Goal: Task Accomplishment & Management: Manage account settings

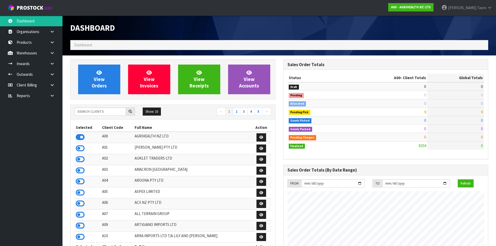
scroll to position [394, 213]
click at [85, 113] on input "text" at bounding box center [100, 111] width 52 height 8
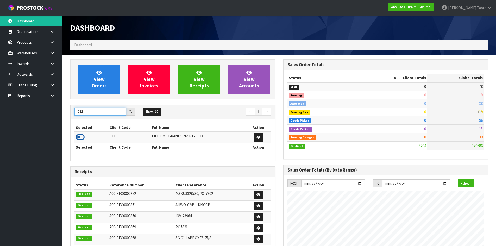
type input "C11"
click at [77, 137] on icon at bounding box center [80, 137] width 9 height 8
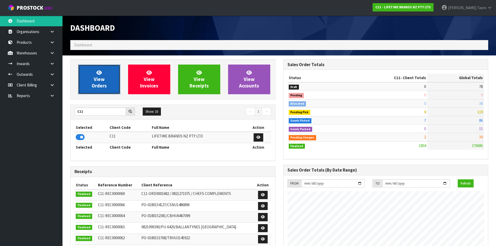
click at [103, 88] on span "View Orders" at bounding box center [99, 79] width 15 height 20
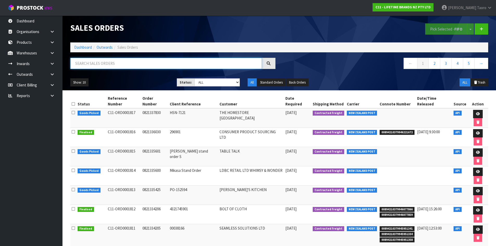
click at [112, 64] on input "text" at bounding box center [166, 63] width 192 height 11
type input "JOB-0410497"
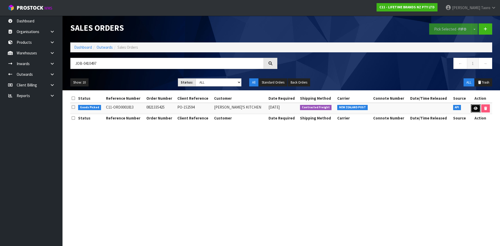
click at [474, 107] on icon at bounding box center [475, 108] width 4 height 3
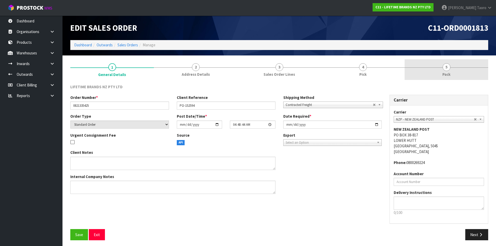
click at [452, 68] on link "5 Pack" at bounding box center [446, 69] width 84 height 21
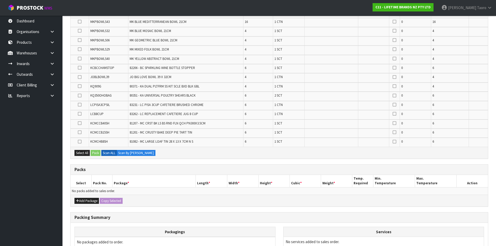
scroll to position [280, 0]
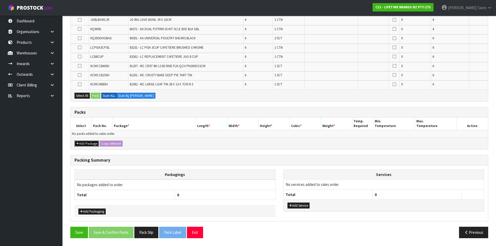
click at [87, 142] on button "Add Package" at bounding box center [86, 144] width 24 height 6
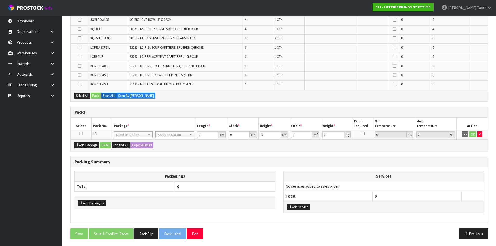
click at [81, 134] on icon at bounding box center [81, 134] width 4 height 0
click at [93, 126] on th "Pack No." at bounding box center [101, 124] width 21 height 12
click at [479, 133] on icon "button" at bounding box center [480, 134] width 2 height 3
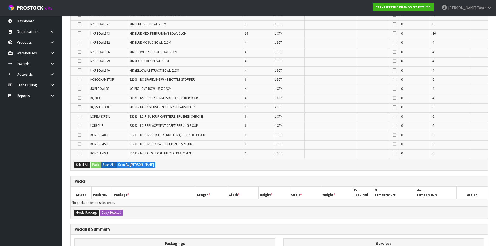
scroll to position [202, 0]
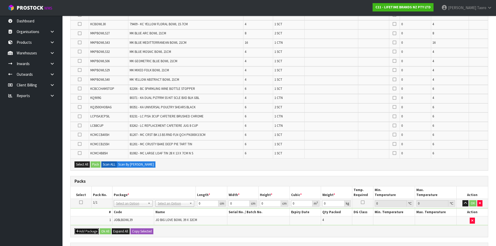
click at [86, 230] on button "Add Package" at bounding box center [86, 231] width 24 height 6
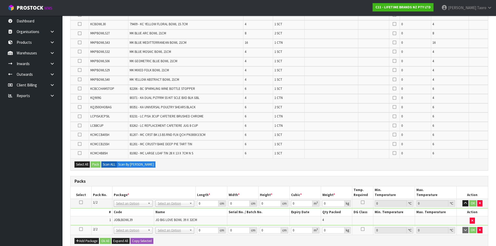
click at [82, 229] on icon at bounding box center [81, 229] width 4 height 0
click at [90, 220] on td "1" at bounding box center [92, 220] width 42 height 9
drag, startPoint x: 89, startPoint y: 221, endPoint x: 357, endPoint y: 173, distance: 271.8
click at [357, 173] on div "Combine Orders C11-ORD0001790 C11-ORD0001801 C11-ORD0001806 C11-ORD0001813 C11-…" at bounding box center [279, 110] width 418 height 457
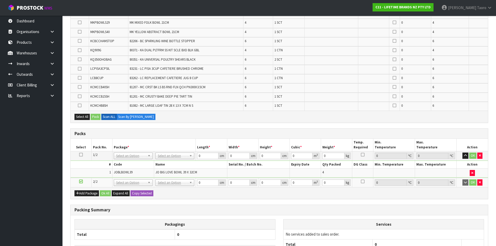
scroll to position [254, 0]
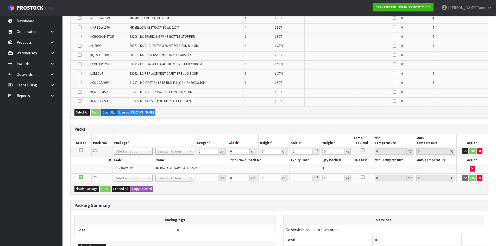
click at [250, 205] on h3 "Packing Summary" at bounding box center [278, 205] width 409 height 5
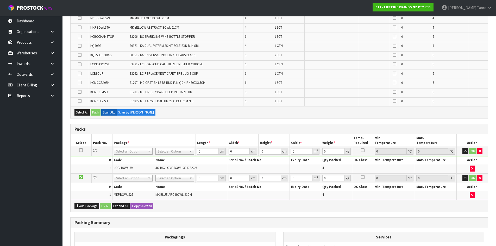
scroll to position [245, 0]
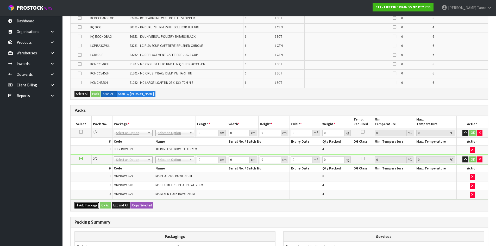
click at [91, 202] on button "Add Package" at bounding box center [86, 205] width 24 height 6
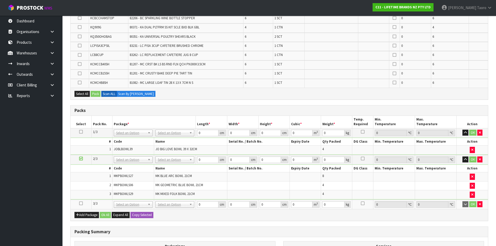
click at [79, 202] on td at bounding box center [81, 204] width 21 height 9
click at [81, 203] on icon at bounding box center [81, 203] width 4 height 0
click at [90, 189] on td "2" at bounding box center [92, 185] width 42 height 9
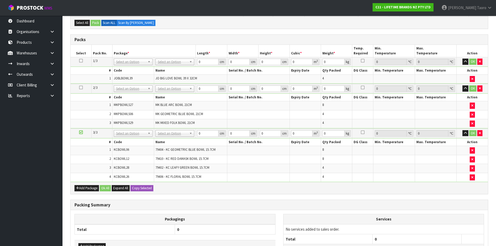
scroll to position [286, 0]
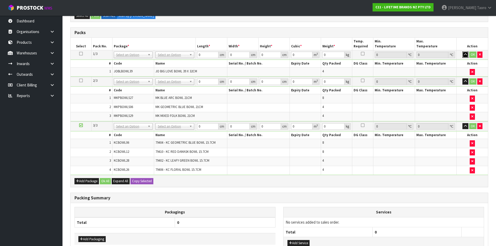
click at [464, 53] on icon "button" at bounding box center [465, 54] width 3 height 3
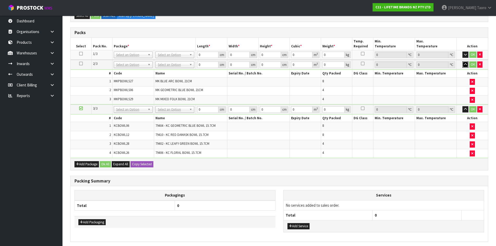
click at [465, 62] on button "button" at bounding box center [465, 64] width 6 height 6
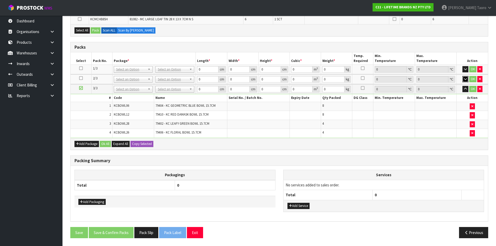
scroll to position [272, 0]
click at [467, 90] on button "button" at bounding box center [465, 89] width 6 height 6
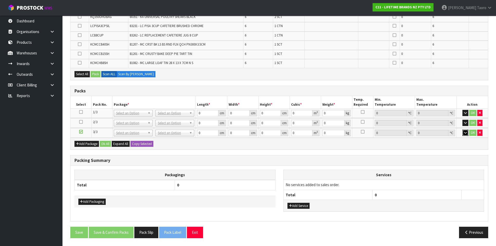
scroll to position [228, 0]
click at [80, 145] on button "Add Package" at bounding box center [86, 144] width 24 height 6
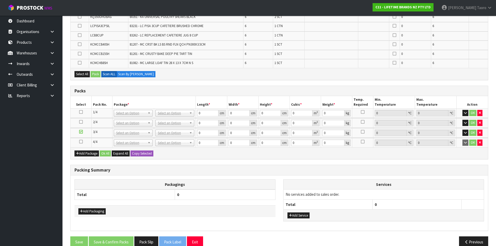
click at [80, 142] on icon at bounding box center [81, 142] width 4 height 0
click at [223, 177] on div "Packagings Total 0 Add Packaging Services No services added to sales order. Tot…" at bounding box center [279, 202] width 417 height 55
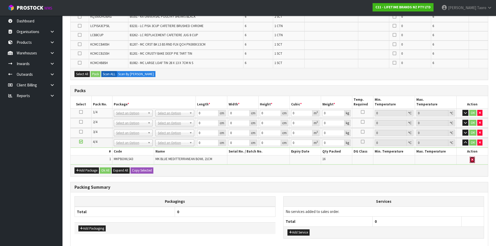
click at [472, 160] on icon "button" at bounding box center [472, 159] width 2 height 3
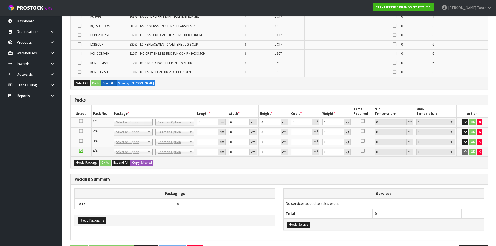
scroll to position [228, 0]
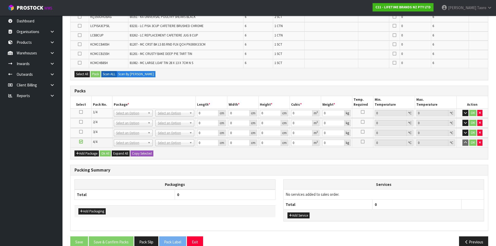
click at [81, 112] on icon at bounding box center [81, 112] width 4 height 0
click at [201, 169] on h3 "Packing Summary" at bounding box center [278, 170] width 409 height 5
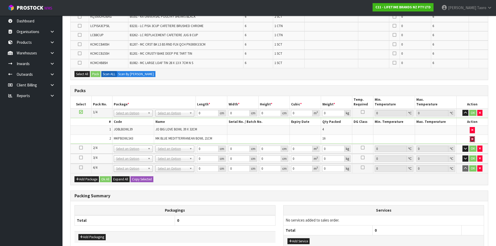
click at [471, 138] on icon "button" at bounding box center [472, 138] width 2 height 3
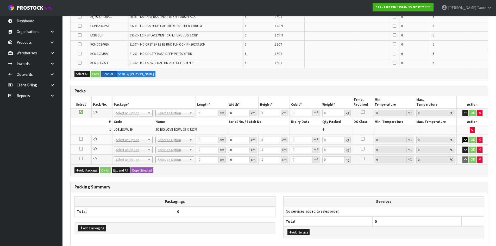
click at [464, 140] on icon "button" at bounding box center [465, 139] width 3 height 3
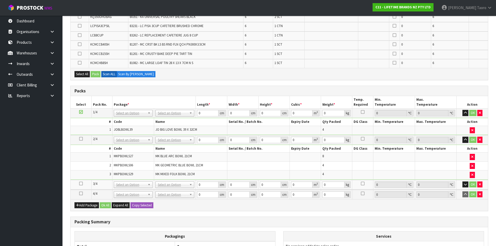
click at [82, 139] on icon at bounding box center [81, 139] width 4 height 0
click at [218, 219] on h3 "Packing Summary" at bounding box center [278, 221] width 409 height 5
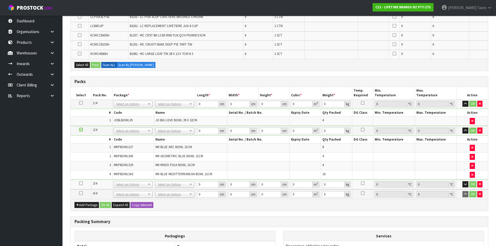
scroll to position [219, 0]
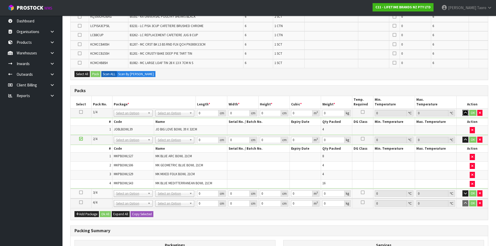
click at [465, 112] on icon "button" at bounding box center [465, 112] width 3 height 3
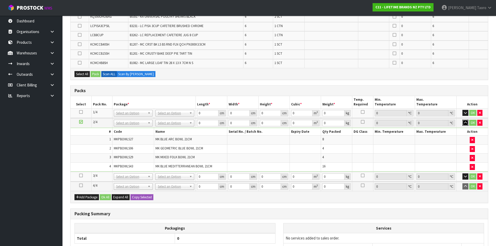
click at [466, 124] on icon "button" at bounding box center [465, 122] width 3 height 3
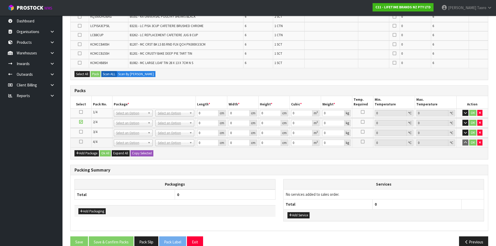
click at [462, 168] on h3 "Packing Summary" at bounding box center [278, 170] width 409 height 5
click at [81, 142] on icon at bounding box center [81, 142] width 4 height 0
click at [222, 185] on th "Packagings" at bounding box center [175, 184] width 201 height 10
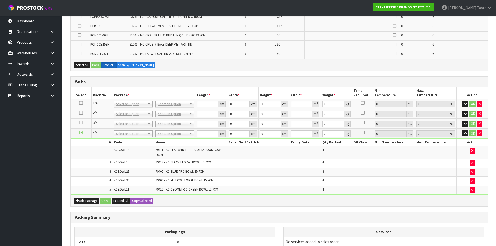
scroll to position [182, 0]
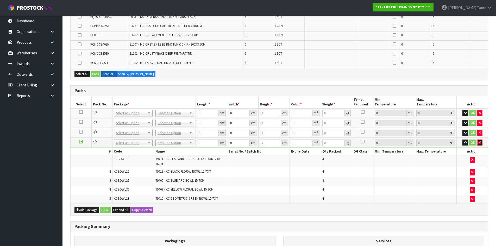
click at [480, 143] on icon "button" at bounding box center [480, 142] width 2 height 3
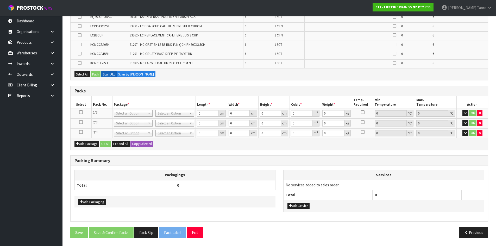
click at [80, 132] on icon at bounding box center [81, 132] width 4 height 0
click at [466, 133] on icon "button" at bounding box center [465, 132] width 3 height 3
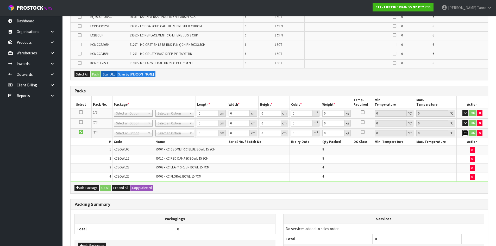
click at [465, 133] on icon "button" at bounding box center [465, 132] width 3 height 3
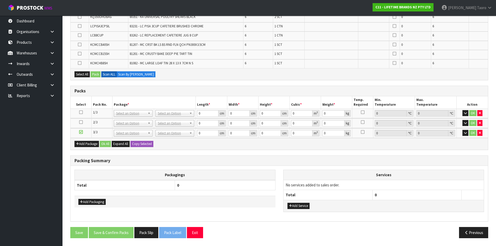
click at [453, 194] on th "0" at bounding box center [416, 195] width 89 height 10
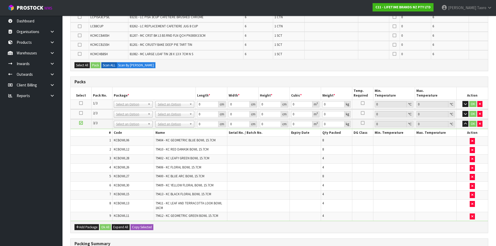
scroll to position [182, 0]
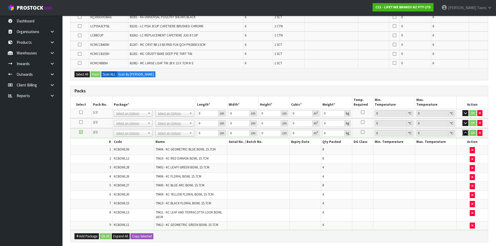
click at [464, 133] on icon "button" at bounding box center [465, 132] width 3 height 3
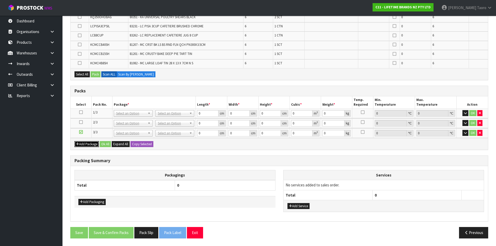
click at [79, 143] on button "Add Package" at bounding box center [86, 144] width 24 height 6
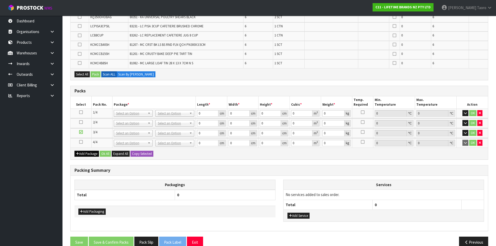
click at [80, 142] on icon at bounding box center [81, 142] width 4 height 0
click at [186, 202] on div "Packagings Total 0" at bounding box center [174, 193] width 201 height 26
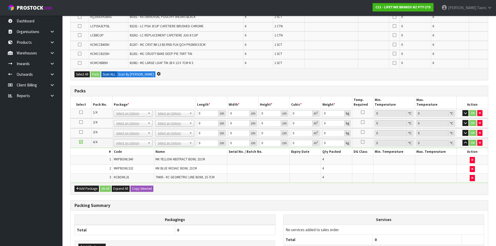
scroll to position [145, 0]
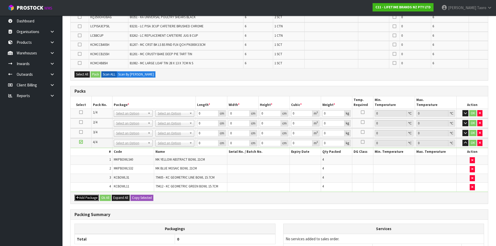
click at [80, 197] on button "Add Package" at bounding box center [86, 198] width 24 height 6
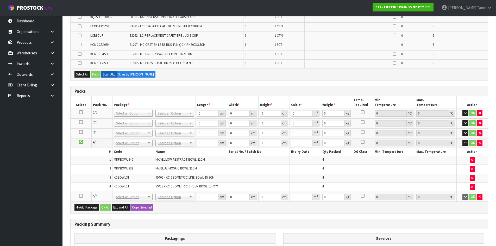
click at [79, 196] on icon at bounding box center [81, 196] width 4 height 0
click at [464, 144] on icon "button" at bounding box center [465, 142] width 3 height 3
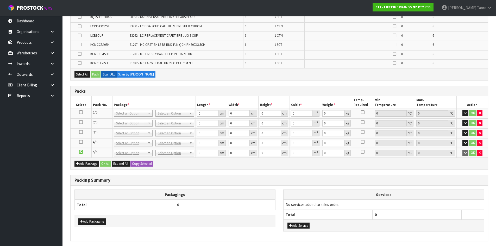
click at [391, 175] on div "Packing Summary" at bounding box center [279, 180] width 417 height 10
click at [305, 178] on h3 "Packing Summary" at bounding box center [278, 180] width 409 height 5
click at [339, 184] on div "Packing Summary" at bounding box center [279, 180] width 417 height 10
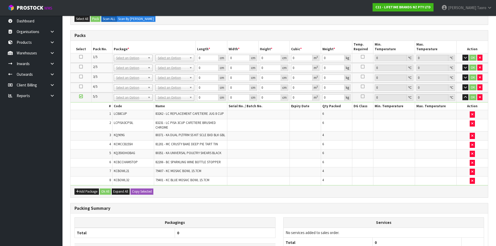
scroll to position [117, 0]
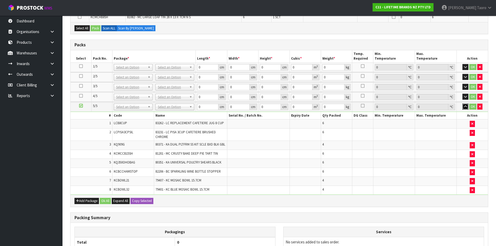
click at [466, 107] on icon "button" at bounding box center [465, 106] width 3 height 3
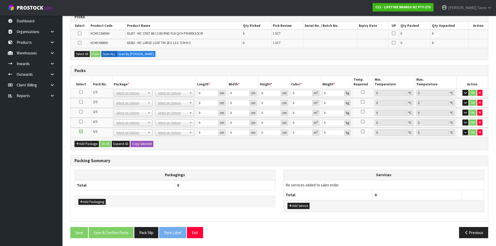
scroll to position [91, 0]
click at [84, 144] on button "Add Package" at bounding box center [86, 144] width 24 height 6
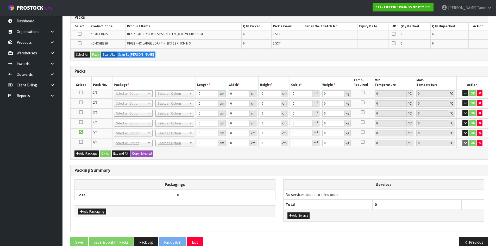
click at [80, 142] on icon at bounding box center [81, 142] width 4 height 0
click at [201, 185] on th "Packagings" at bounding box center [175, 185] width 201 height 10
click at [465, 134] on icon "button" at bounding box center [465, 132] width 3 height 3
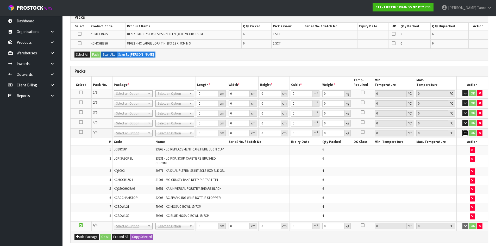
click at [465, 133] on icon "button" at bounding box center [465, 132] width 3 height 3
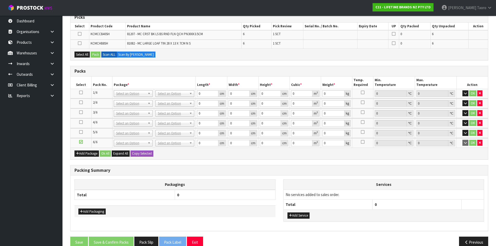
click at [363, 173] on h3 "Packing Summary" at bounding box center [278, 170] width 409 height 5
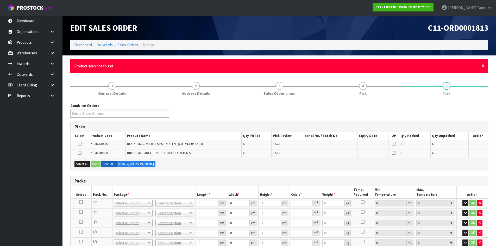
click at [483, 66] on span "×" at bounding box center [482, 65] width 3 height 7
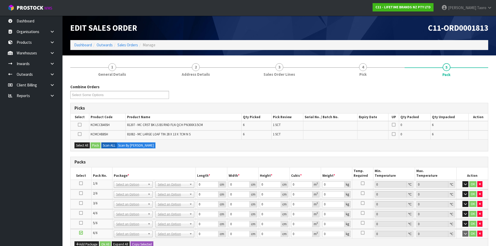
click at [486, 90] on div "Combine Orders C11-ORD0001790 C11-ORD0001801 C11-ORD0001806 C11-ORD0001813 C11-…" at bounding box center [279, 93] width 426 height 19
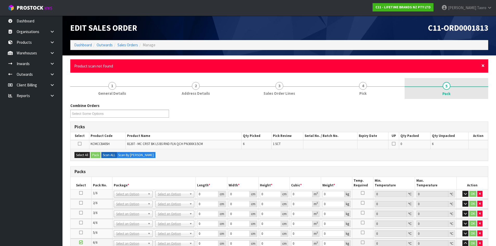
click at [483, 65] on span "×" at bounding box center [482, 65] width 3 height 7
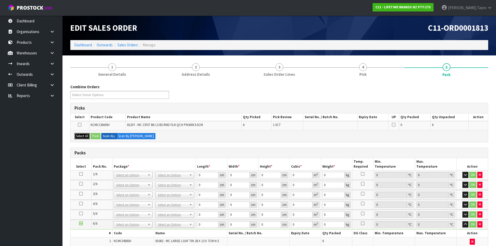
click at [84, 137] on button "Select All" at bounding box center [81, 136] width 15 height 6
drag, startPoint x: 95, startPoint y: 137, endPoint x: 151, endPoint y: 141, distance: 56.9
click at [96, 137] on button "Pack" at bounding box center [96, 136] width 10 height 6
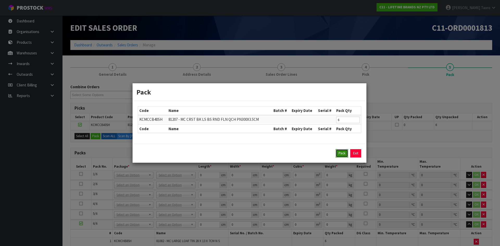
click at [344, 155] on button "Pack" at bounding box center [342, 153] width 12 height 8
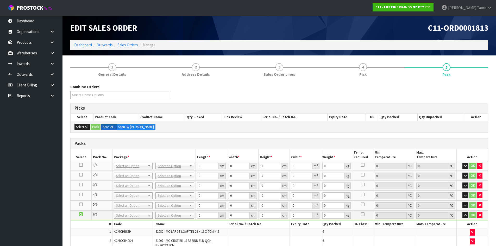
click at [372, 93] on div "Combine Orders C11-ORD0001790 C11-ORD0001801 C11-ORD0001806 C11-ORD0001813 C11-…" at bounding box center [279, 93] width 426 height 19
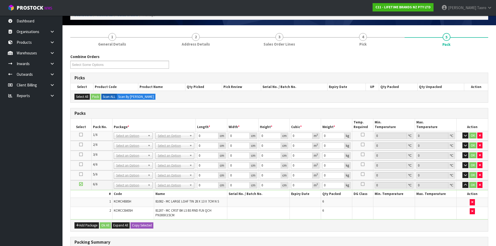
scroll to position [78, 0]
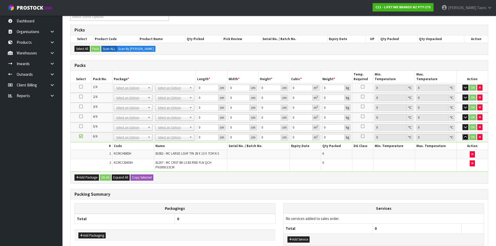
click at [465, 137] on icon "button" at bounding box center [465, 136] width 3 height 3
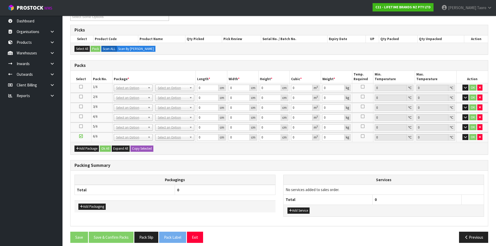
click at [443, 178] on th "Services" at bounding box center [383, 180] width 200 height 10
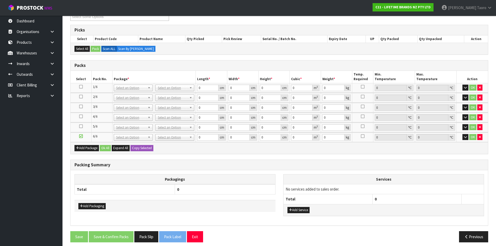
drag, startPoint x: 178, startPoint y: 87, endPoint x: 179, endPoint y: 96, distance: 9.2
drag, startPoint x: 179, startPoint y: 105, endPoint x: 180, endPoint y: 102, distance: 3.9
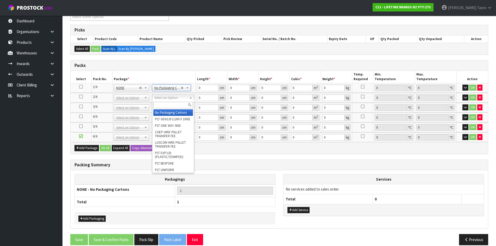
click at [183, 103] on input "text" at bounding box center [173, 105] width 40 height 7
click at [179, 105] on input "text" at bounding box center [173, 105] width 40 height 7
type input "OC"
type input "20.9"
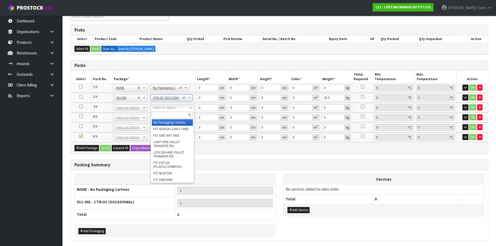
click at [177, 115] on input "text" at bounding box center [172, 115] width 41 height 7
type input "OC"
type input "2"
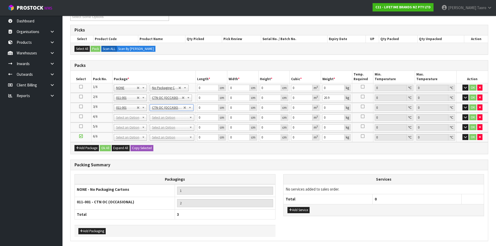
type input "18.34"
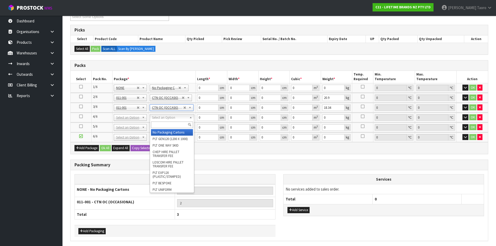
click at [173, 122] on input "text" at bounding box center [172, 125] width 42 height 7
type input "OC"
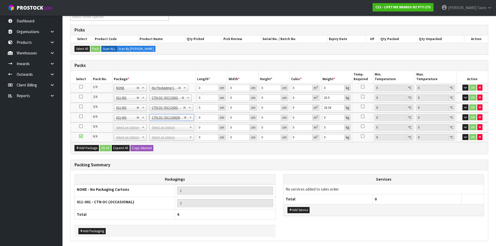
type input "3"
type input "7.4"
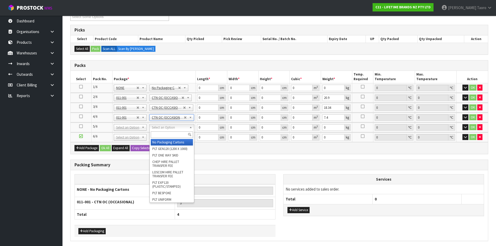
click at [174, 134] on input "text" at bounding box center [172, 134] width 42 height 7
type input "CTN9"
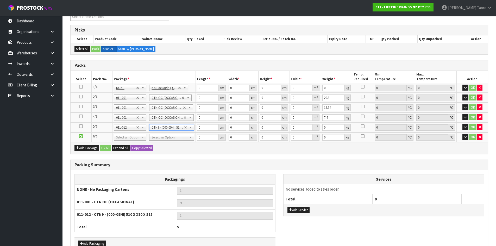
type input "51"
type input "38"
type input "58.5"
type input "0.113373"
type input "18.06"
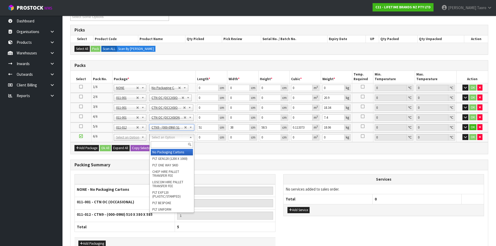
click at [175, 144] on input "text" at bounding box center [172, 144] width 42 height 7
type input "CTN7"
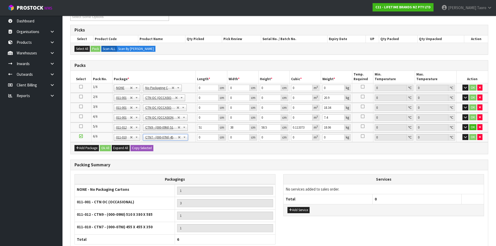
type input "45.5"
type input "35"
type input "0.072459"
type input "5.22"
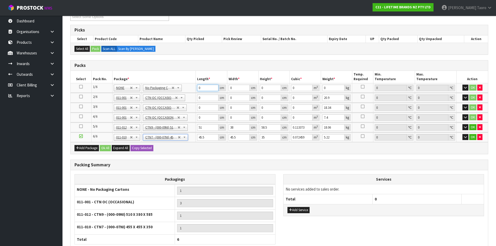
click at [202, 89] on input "0" at bounding box center [207, 88] width 21 height 7
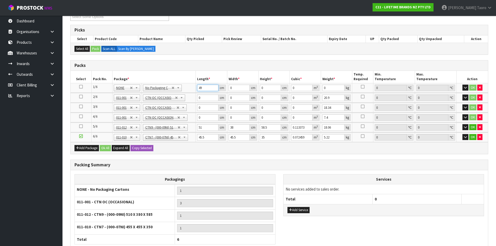
type input "49"
type input "41"
type input "4"
type input "0.008036"
type input "45"
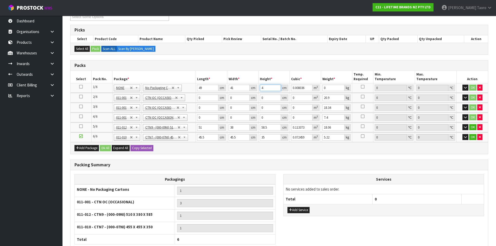
type input "0.090405"
type input "45"
type input "14"
type input "47"
type input "30"
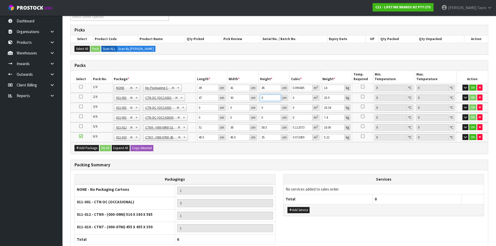
type input "5"
type input "0.00705"
type input "51"
type input "0.07191"
type input "51"
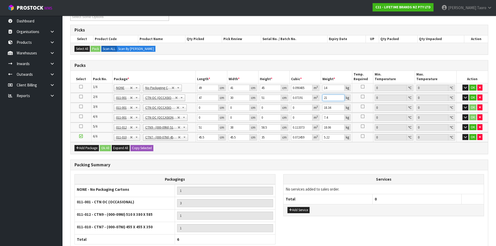
type input "21"
type input "44"
type input "36"
type input "3"
type input "0.004752"
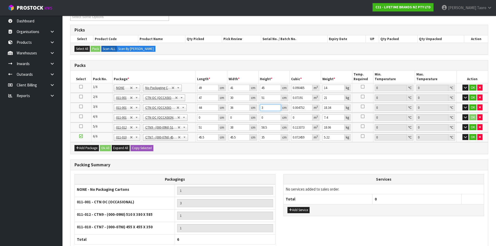
type input "39"
type input "0.061776"
type input "39"
type input "20"
type input "47"
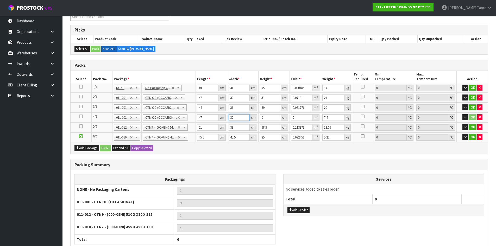
type input "30"
type input "2"
type input "0.00282"
type input "26"
type input "0.03666"
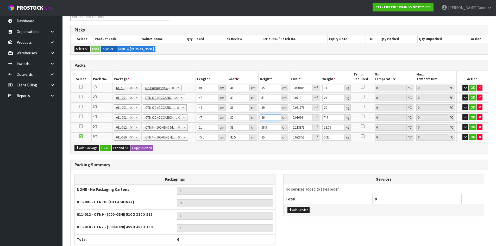
type input "26"
type input "9"
type input "5"
type input "0.011115"
type input "53"
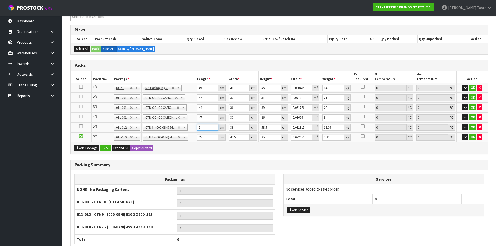
type input "0.117819"
type input "53"
type input "4"
type input "0.012402"
type input "40"
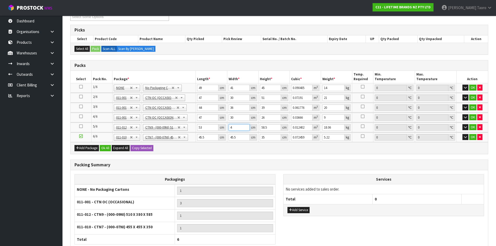
type input "0.12402"
type input "40"
type input "5"
type input "0.0106"
type input "54"
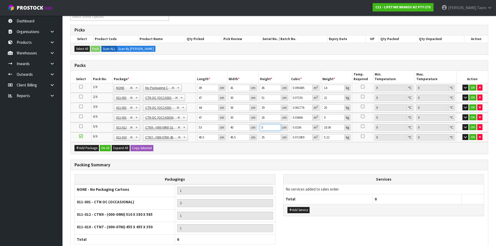
type input "0.11448"
type input "54"
type input "19"
type input "4"
type input "0.00637"
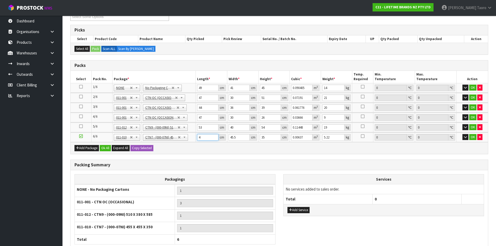
type input "47"
type input "0.074847"
type input "47"
type input "4"
type input "0.00658"
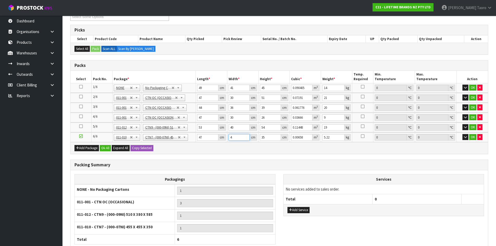
type input "46"
type input "0.07567"
type input "46"
type input "3"
type input "0.006486"
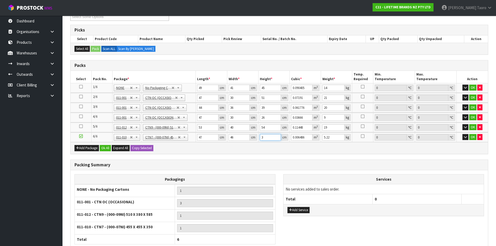
type input "35"
type input "0.07567"
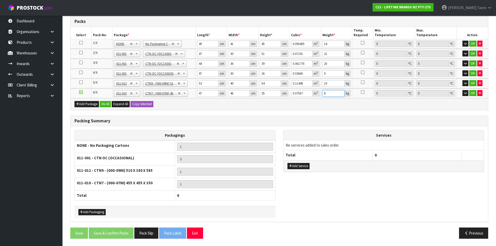
scroll to position [123, 0]
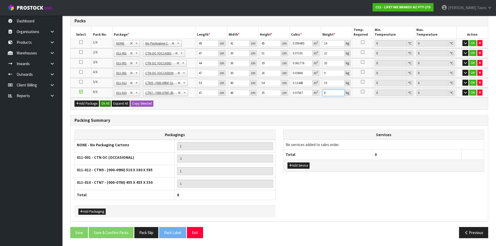
type input "8"
click at [105, 105] on button "Ok All" at bounding box center [105, 103] width 11 height 6
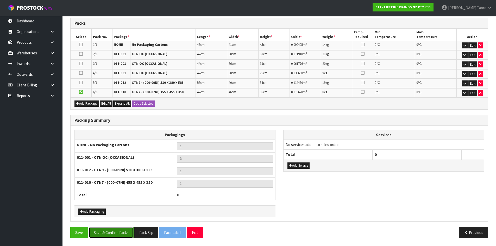
click at [119, 234] on button "Save & Confirm Packs" at bounding box center [111, 232] width 45 height 11
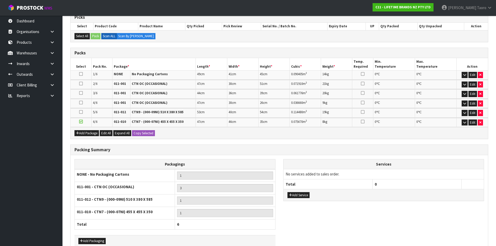
scroll to position [130, 0]
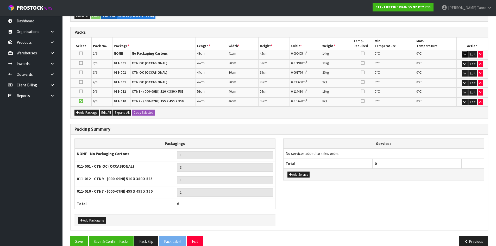
click at [464, 54] on icon "button" at bounding box center [464, 54] width 3 height 3
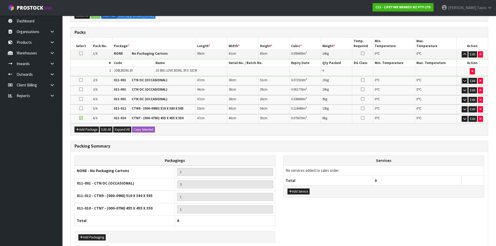
click at [464, 83] on button "button" at bounding box center [464, 81] width 6 height 6
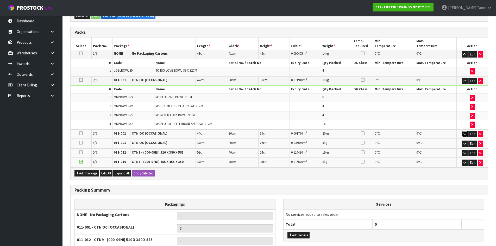
click at [464, 136] on icon "button" at bounding box center [464, 133] width 3 height 3
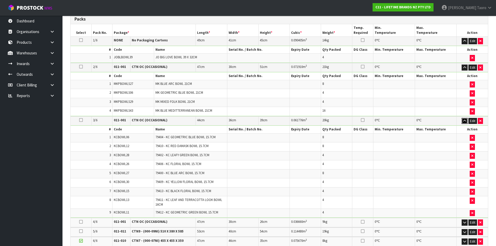
scroll to position [156, 0]
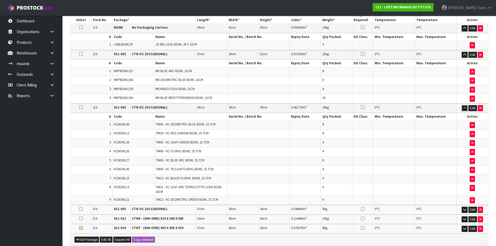
click at [466, 107] on icon "button" at bounding box center [464, 107] width 3 height 3
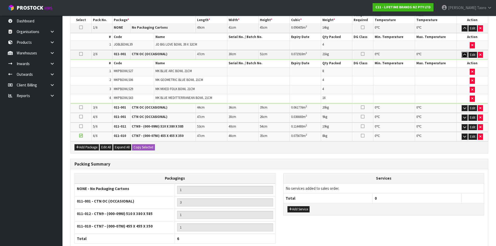
drag, startPoint x: 464, startPoint y: 55, endPoint x: 467, endPoint y: 49, distance: 7.0
click at [464, 55] on icon "button" at bounding box center [464, 54] width 3 height 3
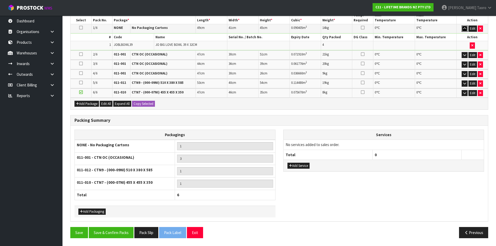
click at [463, 28] on button "button" at bounding box center [464, 29] width 6 height 6
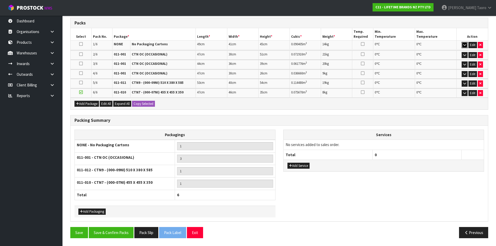
scroll to position [139, 0]
click at [466, 74] on icon "button" at bounding box center [464, 73] width 3 height 3
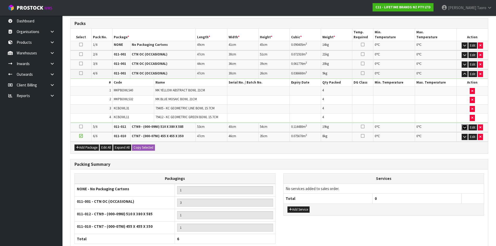
click at [464, 128] on icon "button" at bounding box center [464, 127] width 3 height 3
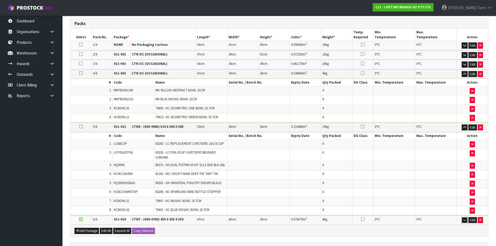
click at [466, 222] on icon "button" at bounding box center [464, 219] width 3 height 3
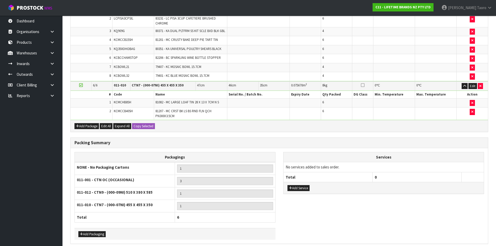
scroll to position [299, 0]
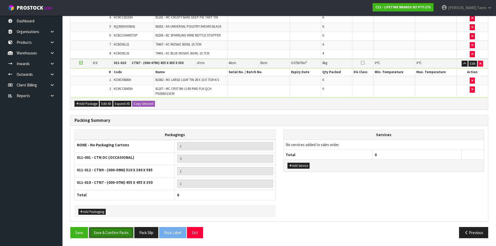
click at [116, 231] on button "Save & Confirm Packs" at bounding box center [111, 232] width 45 height 11
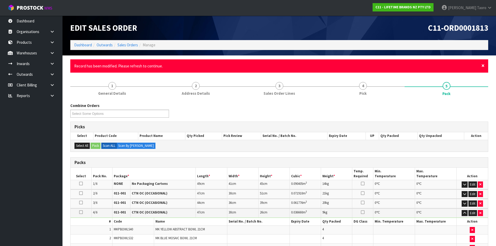
click at [483, 67] on span "×" at bounding box center [482, 65] width 3 height 7
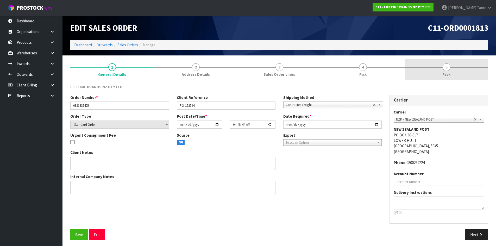
click at [439, 69] on link "5 Pack" at bounding box center [446, 69] width 84 height 21
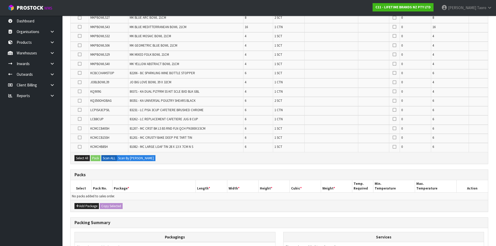
scroll to position [280, 0]
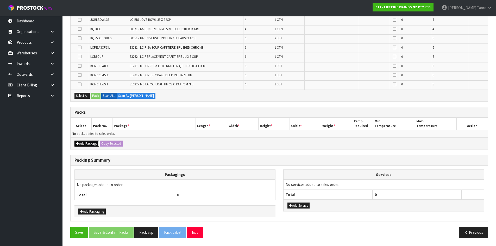
click at [82, 141] on button "Add Package" at bounding box center [86, 144] width 24 height 6
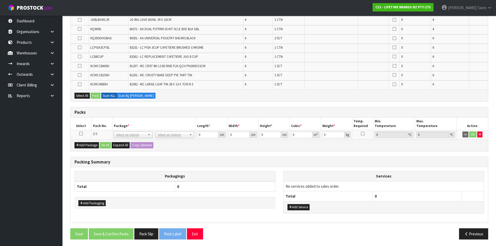
click at [80, 134] on icon at bounding box center [81, 134] width 4 height 0
click at [136, 112] on h3 "Packs" at bounding box center [278, 112] width 409 height 5
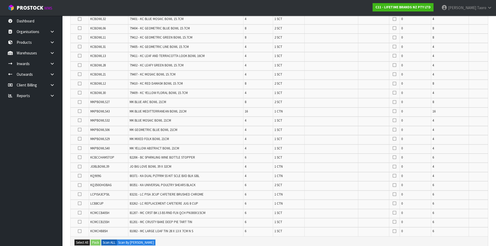
scroll to position [124, 0]
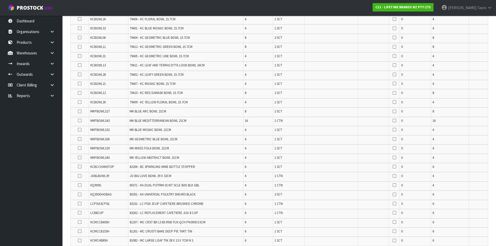
click at [80, 176] on icon at bounding box center [80, 176] width 4 height 0
click at [0, 0] on input "checkbox" at bounding box center [0, 0] width 0 height 0
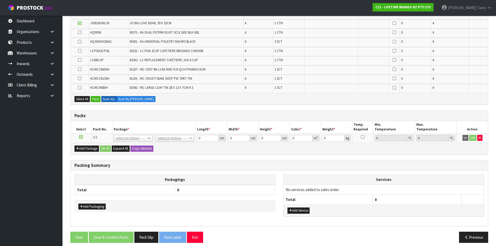
scroll to position [282, 0]
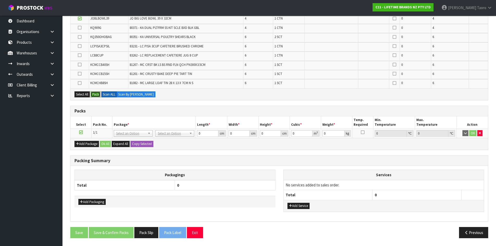
click at [98, 96] on button "Pack" at bounding box center [96, 94] width 10 height 6
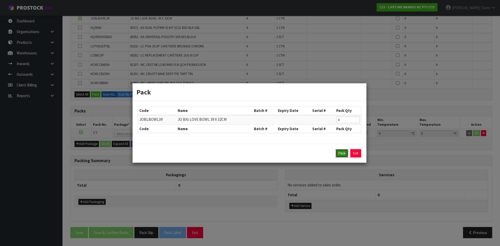
drag, startPoint x: 342, startPoint y: 155, endPoint x: 334, endPoint y: 155, distance: 7.3
click at [342, 155] on button "Pack" at bounding box center [342, 153] width 12 height 8
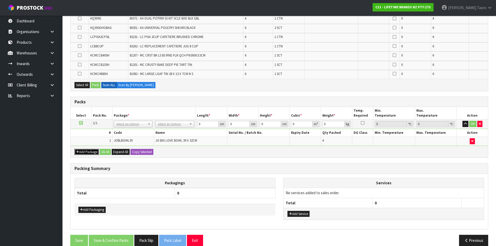
click at [89, 151] on button "Add Package" at bounding box center [86, 152] width 24 height 6
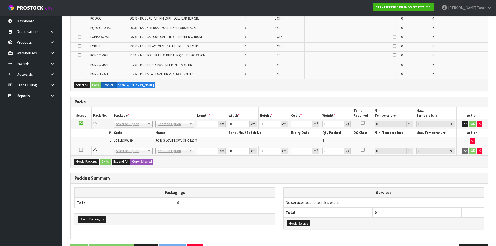
click at [82, 150] on icon at bounding box center [81, 150] width 4 height 0
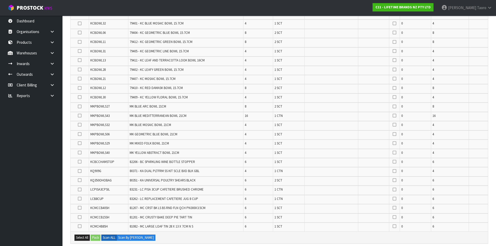
scroll to position [125, 0]
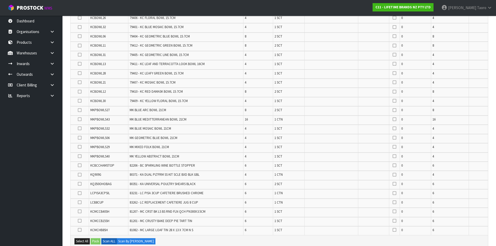
click at [79, 110] on icon at bounding box center [80, 110] width 4 height 0
click at [0, 0] on input "checkbox" at bounding box center [0, 0] width 0 height 0
click at [80, 138] on icon at bounding box center [80, 138] width 4 height 0
click at [0, 0] on input "checkbox" at bounding box center [0, 0] width 0 height 0
click at [80, 147] on icon at bounding box center [80, 147] width 4 height 0
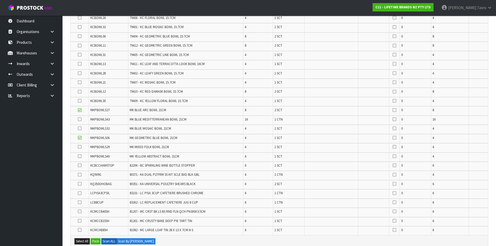
click at [0, 0] on input "checkbox" at bounding box center [0, 0] width 0 height 0
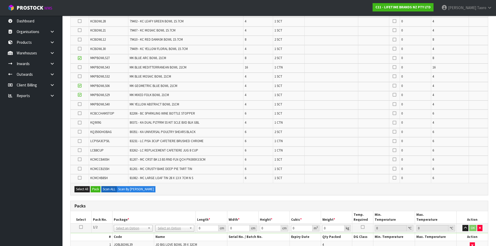
click at [80, 67] on icon at bounding box center [80, 67] width 4 height 0
click at [0, 0] on input "checkbox" at bounding box center [0, 0] width 0 height 0
click at [96, 191] on button "Pack" at bounding box center [96, 189] width 10 height 6
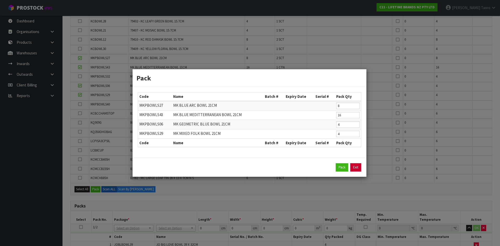
click at [356, 167] on link "Exit" at bounding box center [355, 167] width 11 height 8
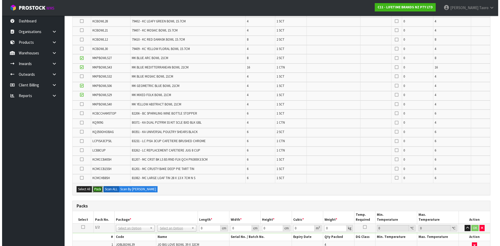
scroll to position [282, 0]
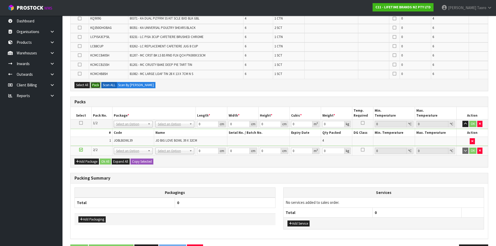
click at [98, 85] on button "Pack" at bounding box center [96, 85] width 10 height 6
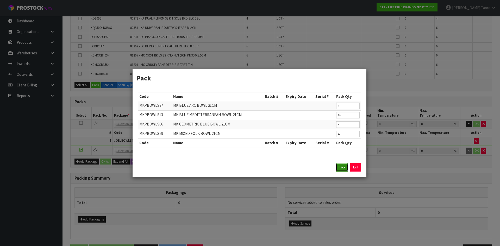
click at [339, 170] on button "Pack" at bounding box center [342, 167] width 12 height 8
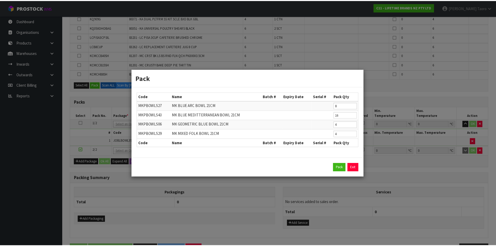
scroll to position [245, 0]
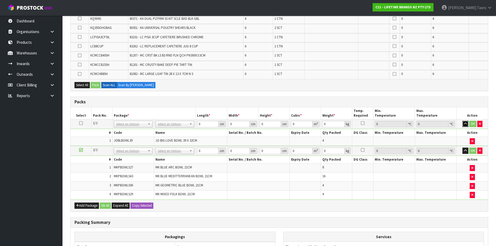
click at [466, 124] on icon "button" at bounding box center [465, 123] width 3 height 3
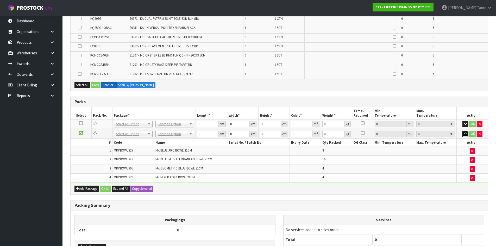
click at [465, 132] on icon "button" at bounding box center [465, 133] width 3 height 3
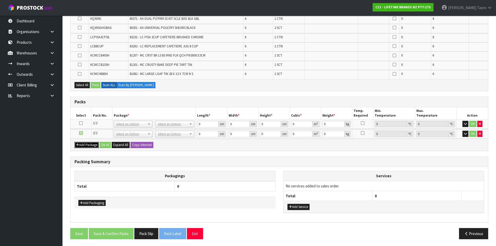
click at [87, 145] on button "Add Package" at bounding box center [86, 145] width 24 height 6
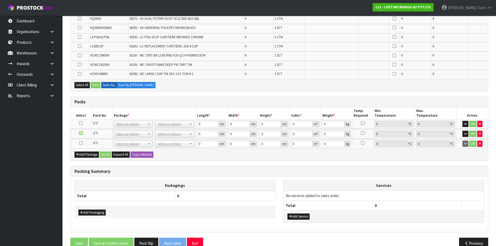
click at [80, 143] on icon at bounding box center [81, 143] width 4 height 0
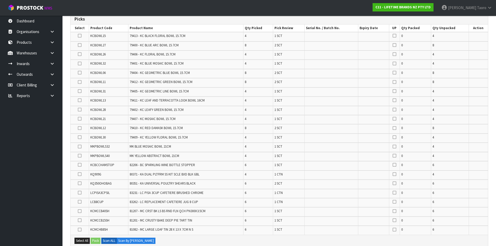
scroll to position [88, 0]
click at [78, 73] on icon at bounding box center [80, 73] width 4 height 0
click at [0, 0] on input "checkbox" at bounding box center [0, 0] width 0 height 0
click at [80, 129] on icon at bounding box center [80, 129] width 4 height 0
click at [0, 0] on input "checkbox" at bounding box center [0, 0] width 0 height 0
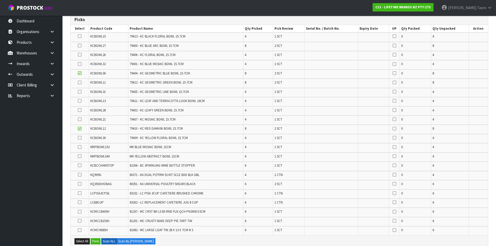
click at [79, 110] on icon at bounding box center [80, 110] width 4 height 0
click at [0, 0] on input "checkbox" at bounding box center [0, 0] width 0 height 0
click at [79, 55] on icon at bounding box center [80, 55] width 4 height 0
click at [0, 0] on input "checkbox" at bounding box center [0, 0] width 0 height 0
click at [80, 46] on icon at bounding box center [80, 46] width 4 height 0
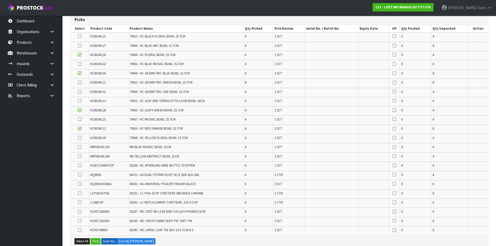
click at [0, 0] on input "checkbox" at bounding box center [0, 0] width 0 height 0
click at [80, 138] on icon at bounding box center [80, 138] width 4 height 0
click at [0, 0] on input "checkbox" at bounding box center [0, 0] width 0 height 0
click at [80, 36] on icon at bounding box center [80, 36] width 4 height 0
click at [0, 0] on input "checkbox" at bounding box center [0, 0] width 0 height 0
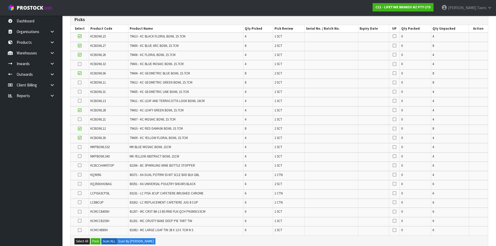
click at [80, 101] on icon at bounding box center [80, 101] width 4 height 0
click at [0, 0] on input "checkbox" at bounding box center [0, 0] width 0 height 0
click at [79, 83] on icon at bounding box center [80, 83] width 4 height 0
click at [0, 0] on input "checkbox" at bounding box center [0, 0] width 0 height 0
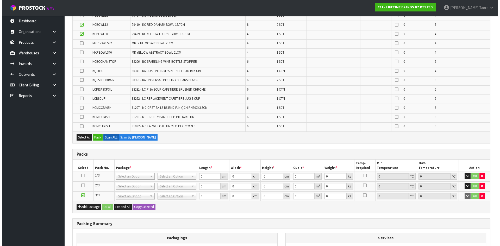
scroll to position [193, 0]
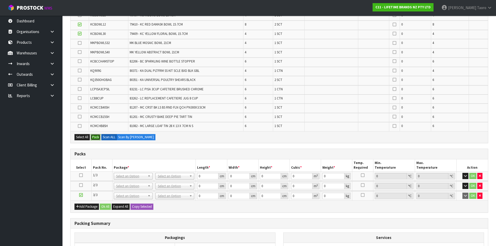
click at [93, 137] on button "Pack" at bounding box center [96, 137] width 10 height 6
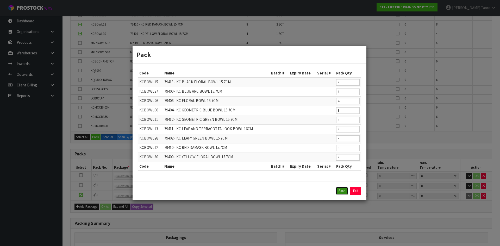
click at [341, 193] on button "Pack" at bounding box center [342, 191] width 12 height 8
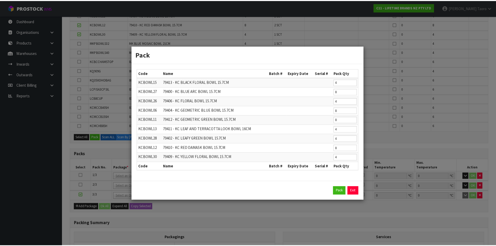
scroll to position [128, 0]
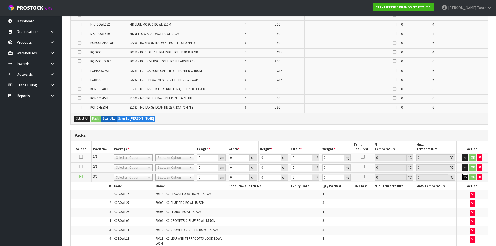
click at [467, 178] on button "button" at bounding box center [465, 177] width 6 height 6
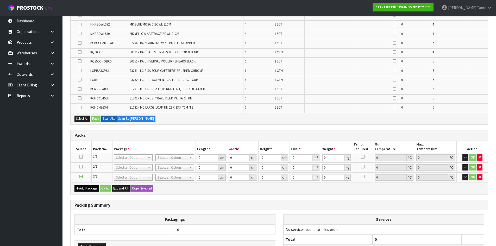
drag, startPoint x: 84, startPoint y: 184, endPoint x: 84, endPoint y: 187, distance: 2.9
click at [84, 185] on div "Add Package Ok All Expand All Copy Selected" at bounding box center [279, 188] width 417 height 12
click at [84, 187] on button "Add Package" at bounding box center [86, 188] width 24 height 6
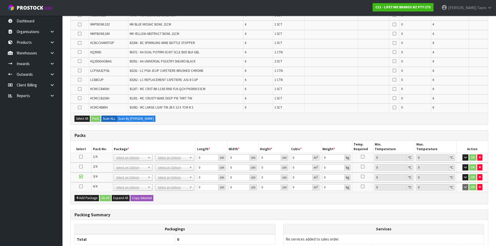
click at [81, 187] on icon at bounding box center [81, 186] width 4 height 0
click at [80, 34] on icon at bounding box center [80, 34] width 4 height 0
click at [0, 0] on input "checkbox" at bounding box center [0, 0] width 0 height 0
click at [79, 25] on icon at bounding box center [80, 24] width 4 height 0
click at [0, 0] on input "checkbox" at bounding box center [0, 0] width 0 height 0
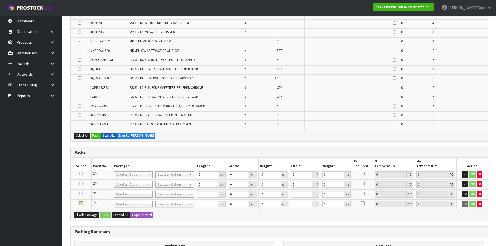
scroll to position [102, 0]
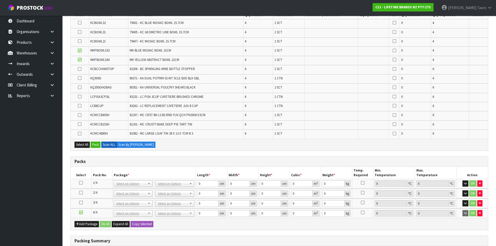
click at [78, 33] on label at bounding box center [80, 32] width 4 height 5
click at [0, 0] on input "checkbox" at bounding box center [0, 0] width 0 height 0
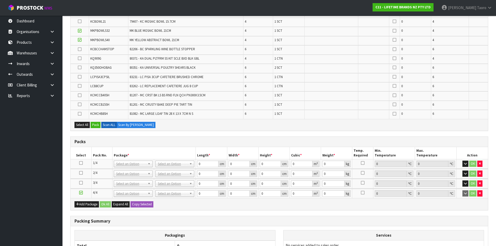
scroll to position [128, 0]
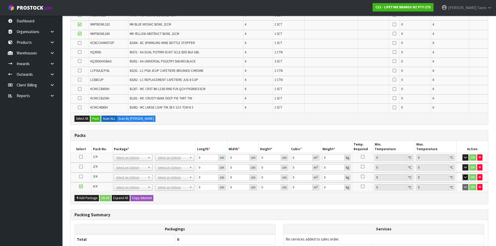
click at [466, 179] on icon "button" at bounding box center [465, 176] width 3 height 3
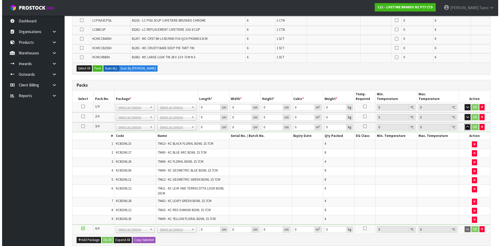
scroll to position [180, 0]
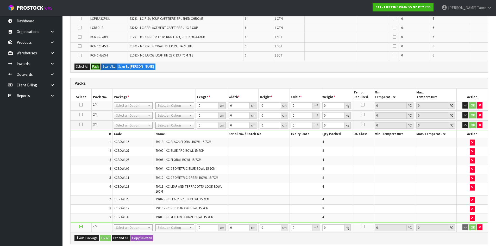
click at [97, 68] on button "Pack" at bounding box center [96, 67] width 10 height 6
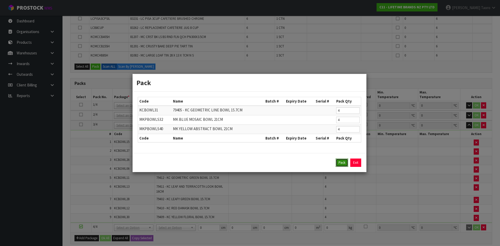
click at [343, 160] on button "Pack" at bounding box center [342, 163] width 12 height 8
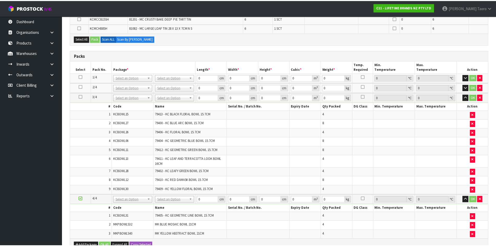
scroll to position [153, 0]
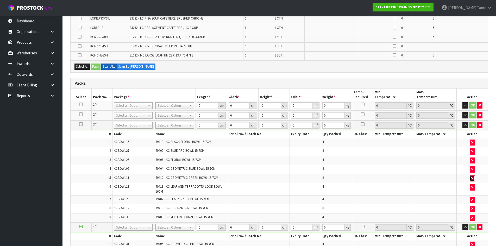
click at [473, 179] on icon "button" at bounding box center [472, 178] width 2 height 3
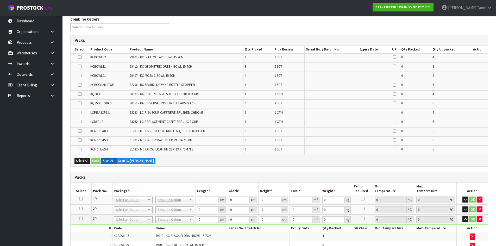
scroll to position [58, 0]
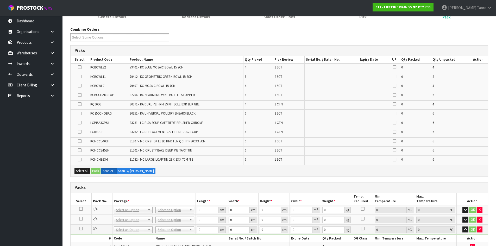
click at [79, 77] on icon at bounding box center [80, 77] width 4 height 0
click at [0, 0] on input "checkbox" at bounding box center [0, 0] width 0 height 0
click at [98, 171] on button "Pack" at bounding box center [96, 171] width 10 height 6
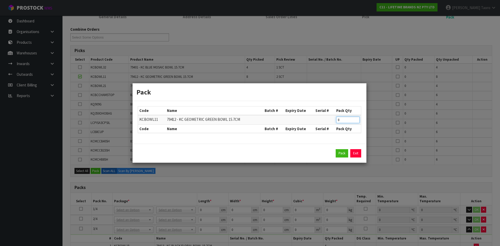
drag, startPoint x: 345, startPoint y: 121, endPoint x: 330, endPoint y: 124, distance: 15.3
click at [330, 124] on tr "KCBOWL11 79412 - KC GEOMETRIC GREEN BOWL 15.7CM 8" at bounding box center [249, 120] width 223 height 10
type input "4"
click button "Pack" at bounding box center [342, 153] width 12 height 8
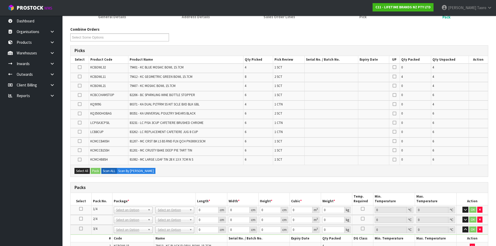
click at [83, 229] on icon at bounding box center [81, 229] width 4 height 0
click at [81, 77] on icon at bounding box center [80, 77] width 4 height 0
click at [0, 0] on input "checkbox" at bounding box center [0, 0] width 0 height 0
click at [98, 172] on button "Pack" at bounding box center [96, 171] width 10 height 6
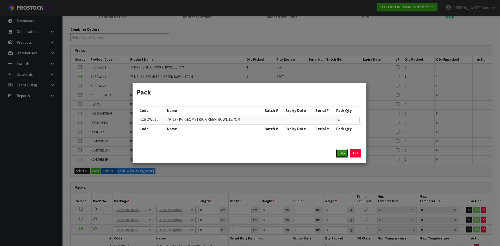
click at [347, 154] on button "Pack" at bounding box center [342, 153] width 12 height 8
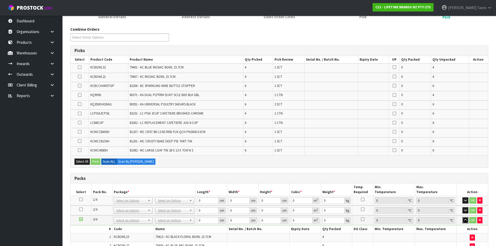
click at [465, 221] on icon "button" at bounding box center [465, 219] width 3 height 3
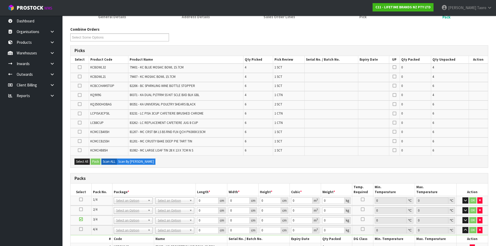
click at [78, 231] on td at bounding box center [81, 230] width 21 height 10
click at [80, 229] on icon at bounding box center [81, 229] width 4 height 0
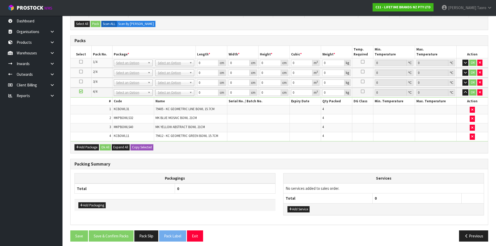
scroll to position [199, 0]
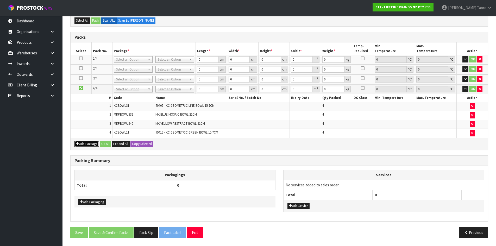
click at [86, 142] on button "Add Package" at bounding box center [86, 144] width 24 height 6
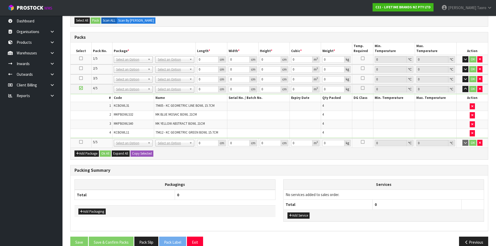
click at [81, 142] on icon at bounding box center [81, 142] width 4 height 0
click at [464, 91] on button "button" at bounding box center [465, 89] width 6 height 6
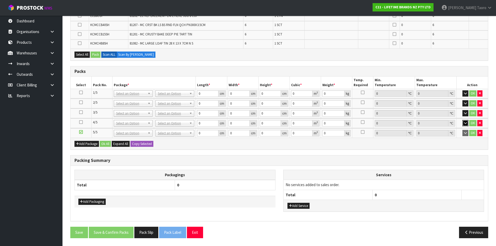
scroll to position [164, 0]
click at [82, 144] on button "Add Package" at bounding box center [86, 144] width 24 height 6
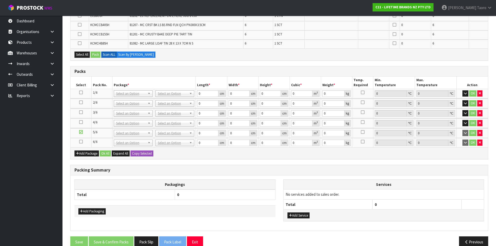
click at [81, 142] on icon at bounding box center [81, 142] width 4 height 0
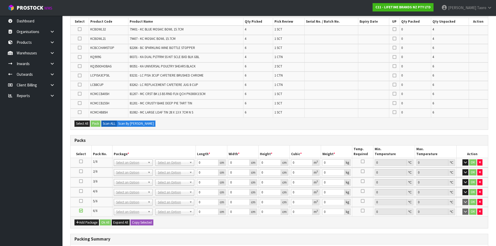
scroll to position [86, 0]
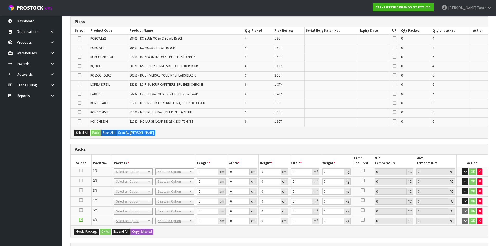
click at [78, 112] on icon at bounding box center [80, 112] width 4 height 0
click at [0, 0] on input "checkbox" at bounding box center [0, 0] width 0 height 0
click at [78, 103] on icon at bounding box center [80, 103] width 4 height 0
click at [0, 0] on input "checkbox" at bounding box center [0, 0] width 0 height 0
click at [97, 134] on button "Pack" at bounding box center [96, 133] width 10 height 6
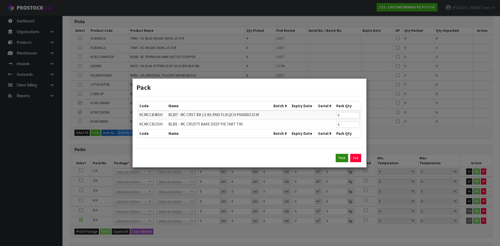
drag, startPoint x: 334, startPoint y: 157, endPoint x: 343, endPoint y: 159, distance: 9.6
click at [338, 157] on div "Pack Exit" at bounding box center [249, 158] width 223 height 8
click at [343, 159] on button "Pack" at bounding box center [342, 158] width 12 height 8
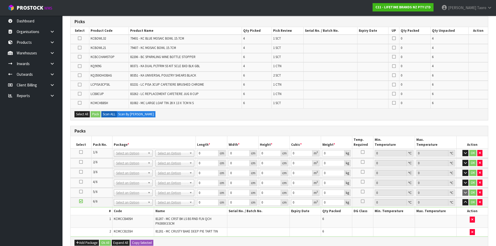
click at [83, 192] on td at bounding box center [81, 193] width 21 height 10
click at [80, 192] on icon at bounding box center [81, 192] width 4 height 0
click at [79, 48] on icon at bounding box center [80, 48] width 4 height 0
click at [0, 0] on input "checkbox" at bounding box center [0, 0] width 0 height 0
click at [80, 38] on icon at bounding box center [80, 38] width 4 height 0
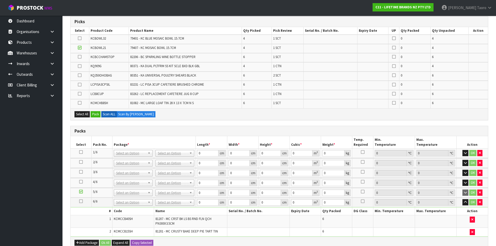
click at [0, 0] on input "checkbox" at bounding box center [0, 0] width 0 height 0
click at [80, 57] on icon at bounding box center [80, 57] width 4 height 0
click at [0, 0] on input "checkbox" at bounding box center [0, 0] width 0 height 0
click at [81, 75] on icon at bounding box center [80, 75] width 4 height 0
click at [0, 0] on input "checkbox" at bounding box center [0, 0] width 0 height 0
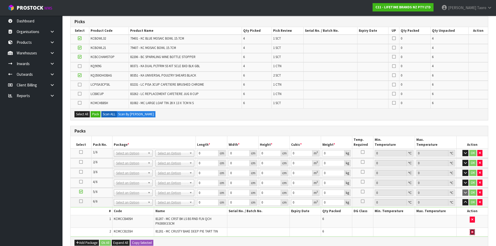
click at [471, 233] on button "button" at bounding box center [472, 232] width 5 height 6
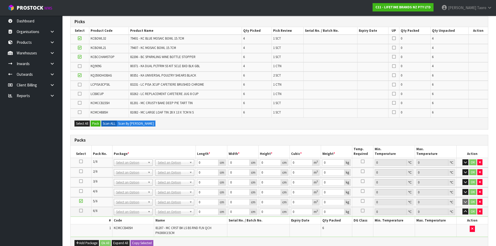
click at [78, 112] on icon at bounding box center [80, 112] width 4 height 0
click at [0, 0] on input "checkbox" at bounding box center [0, 0] width 0 height 0
click at [80, 66] on icon at bounding box center [80, 66] width 4 height 0
click at [0, 0] on input "checkbox" at bounding box center [0, 0] width 0 height 0
click at [80, 85] on icon at bounding box center [80, 85] width 4 height 0
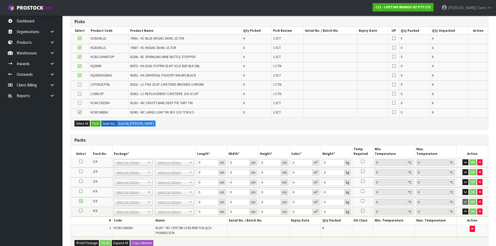
click at [0, 0] on input "checkbox" at bounding box center [0, 0] width 0 height 0
click at [81, 94] on icon at bounding box center [80, 94] width 4 height 0
click at [0, 0] on input "checkbox" at bounding box center [0, 0] width 0 height 0
click at [95, 122] on button "Pack" at bounding box center [96, 124] width 10 height 6
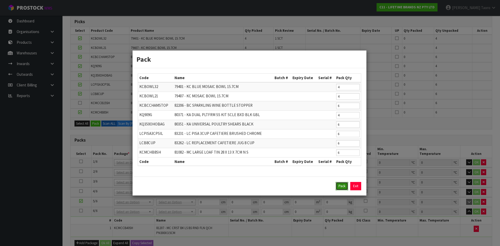
click at [342, 189] on button "Pack" at bounding box center [342, 186] width 12 height 8
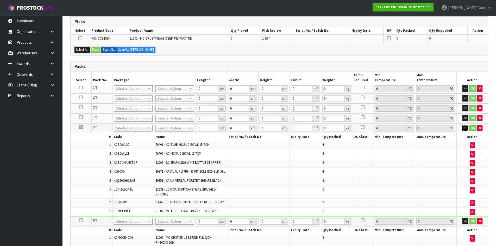
click at [465, 128] on icon "button" at bounding box center [465, 127] width 3 height 3
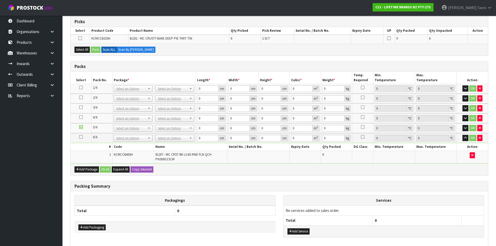
click at [80, 137] on icon at bounding box center [81, 137] width 4 height 0
click at [81, 51] on button "Select All" at bounding box center [81, 50] width 15 height 6
click at [94, 50] on button "Pack" at bounding box center [96, 50] width 10 height 6
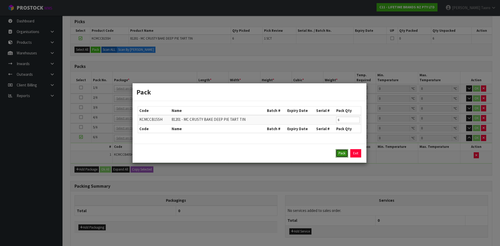
click at [343, 151] on button "Pack" at bounding box center [342, 153] width 12 height 8
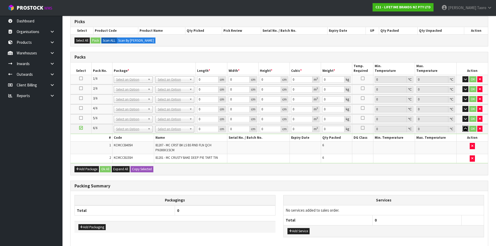
click at [465, 129] on icon "button" at bounding box center [465, 128] width 3 height 3
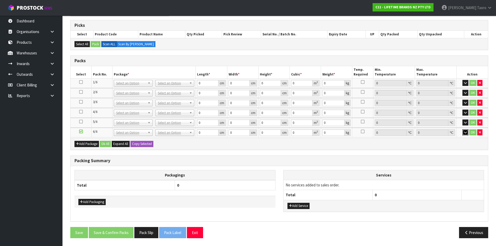
scroll to position [82, 0]
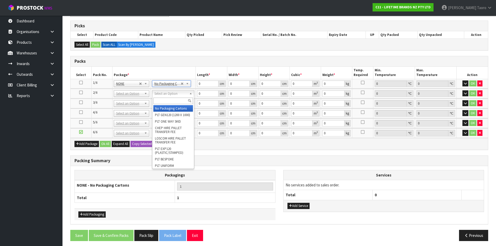
click at [177, 102] on input "text" at bounding box center [173, 101] width 40 height 7
type input "OC"
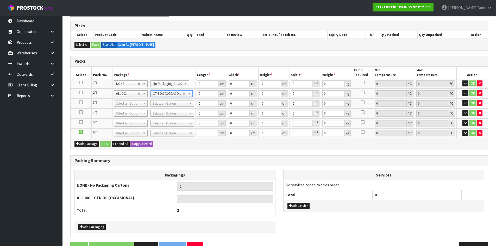
type input "20.9"
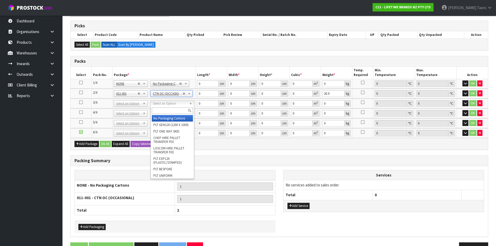
click at [170, 112] on input "text" at bounding box center [172, 110] width 41 height 7
type input "OC"
type input "2"
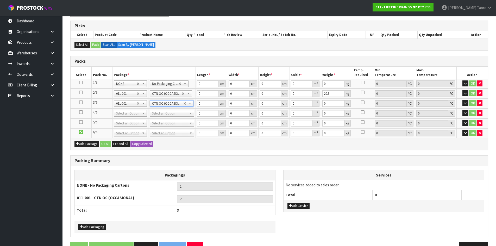
type input "18.34"
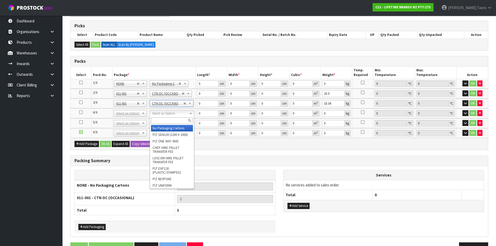
click at [163, 121] on input "text" at bounding box center [172, 120] width 42 height 7
type input "OC"
type input "3"
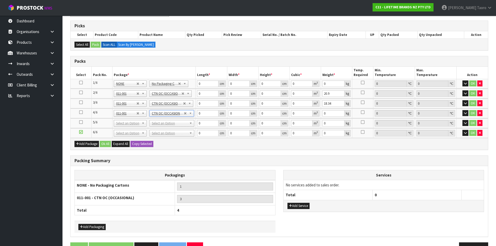
type input "7.4"
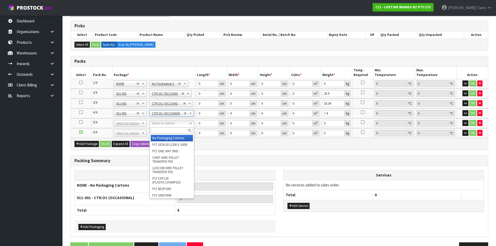
click at [165, 131] on input "text" at bounding box center [172, 130] width 42 height 7
type input "CTN9"
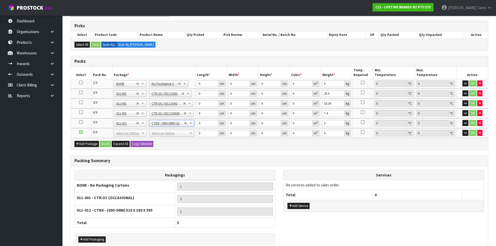
type input "51"
type input "38"
type input "58.5"
type input "0.113373"
type input "18.16"
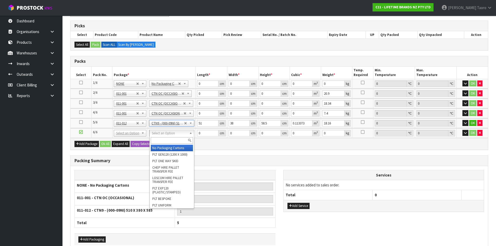
drag, startPoint x: 159, startPoint y: 133, endPoint x: 168, endPoint y: 139, distance: 10.8
click at [169, 139] on input "text" at bounding box center [172, 140] width 42 height 7
type input "CTN7"
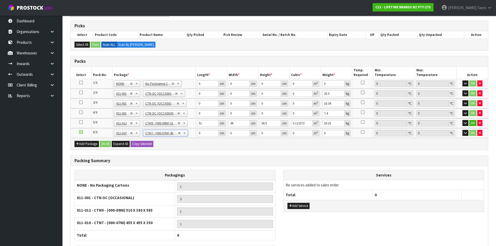
type input "45.5"
type input "35"
type input "0.072459"
type input "5.12"
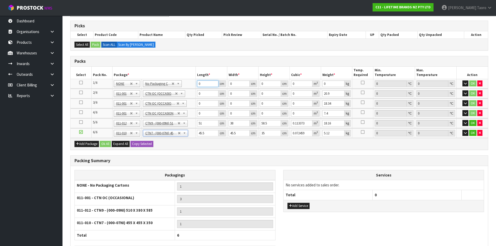
click at [210, 85] on input "0" at bounding box center [207, 83] width 21 height 7
click at [208, 83] on input "0" at bounding box center [207, 83] width 21 height 7
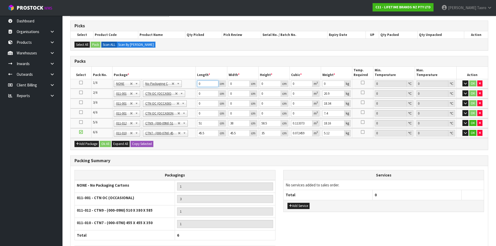
click at [208, 83] on input "0" at bounding box center [207, 83] width 21 height 7
type input "49"
type input "41"
type input "4"
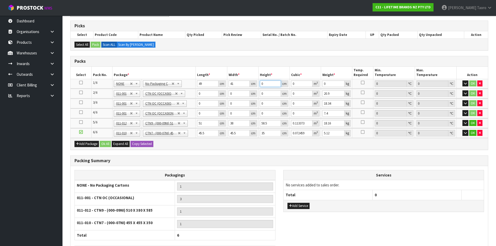
type input "0.008036"
type input "45"
type input "0.090405"
type input "45"
type input "14"
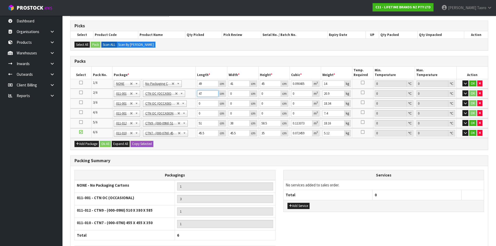
type input "47"
type input "30"
type input "5"
type input "0.00705"
type input "51"
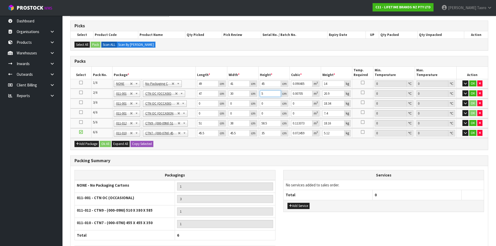
type input "0.07191"
type input "51"
type input "21"
type input "44"
type input "36"
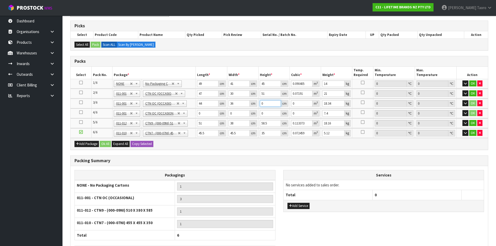
type input "3"
type input "0.004752"
type input "39"
type input "0.061776"
type input "39"
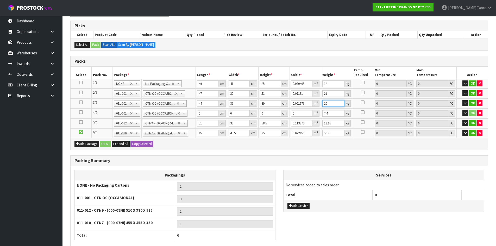
type input "20"
type input "47"
type input "30"
type input "2"
type input "0.00282"
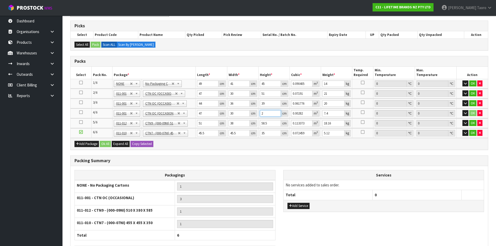
type input "26"
type input "0.03666"
type input "26"
type input "9"
type input "5"
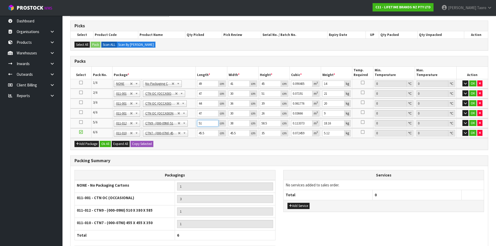
type input "0.011115"
type input "53"
type input "0.117819"
type input "53"
type input "4"
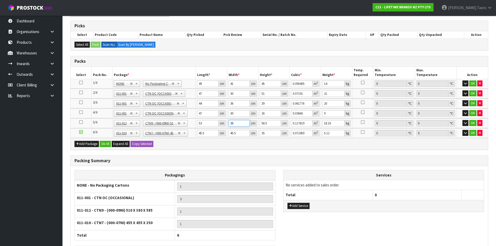
type input "0.012402"
type input "40"
type input "0.12402"
type input "40"
type input "5"
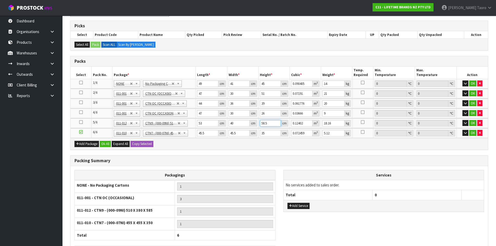
type input "0.0106"
type input "54"
type input "0.11448"
type input "54"
type input "19"
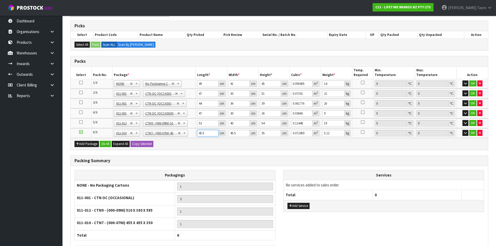
type input "4"
type input "0.00637"
type input "47"
type input "0.074847"
type input "47"
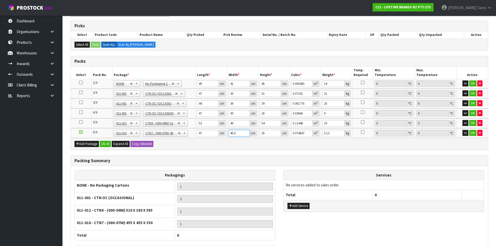
type input "4"
type input "0.00658"
type input "46"
type input "0.07567"
type input "46"
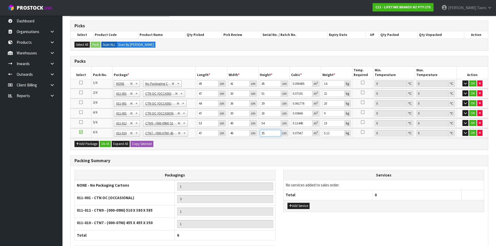
type input "3"
type input "0.006486"
type input "35"
type input "0.07567"
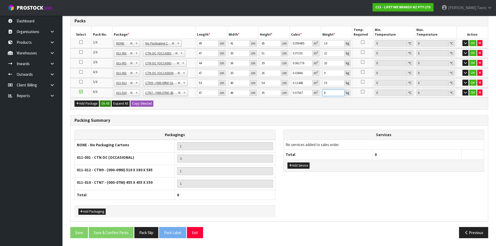
type input "8"
click at [107, 105] on button "Ok All" at bounding box center [105, 103] width 11 height 6
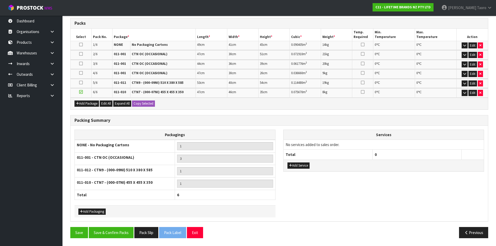
scroll to position [120, 0]
click at [127, 229] on button "Save & Confirm Packs" at bounding box center [111, 232] width 45 height 11
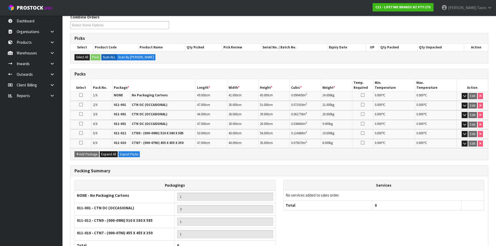
scroll to position [127, 0]
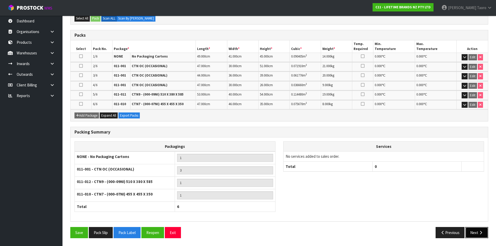
click at [475, 232] on button "Next" at bounding box center [476, 232] width 23 height 11
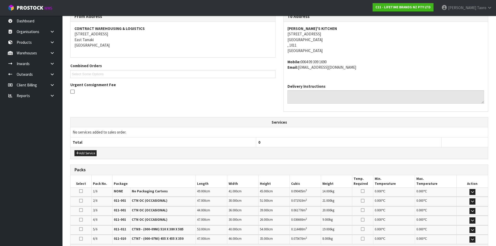
scroll to position [158, 0]
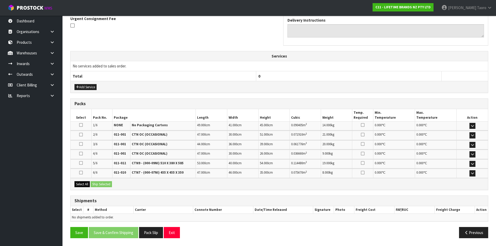
click at [81, 181] on div "Select All Ship Selected" at bounding box center [279, 184] width 417 height 12
click at [87, 184] on button "Select All" at bounding box center [81, 184] width 15 height 6
drag, startPoint x: 98, startPoint y: 183, endPoint x: 125, endPoint y: 184, distance: 26.6
click at [99, 183] on button "Ship Selected" at bounding box center [101, 184] width 21 height 6
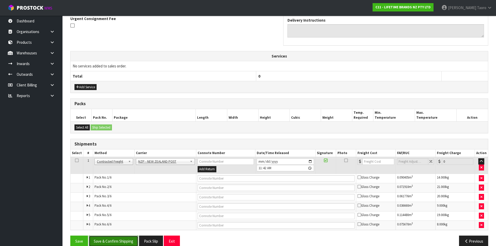
click at [135, 237] on button "Save & Confirm Shipping" at bounding box center [113, 241] width 49 height 11
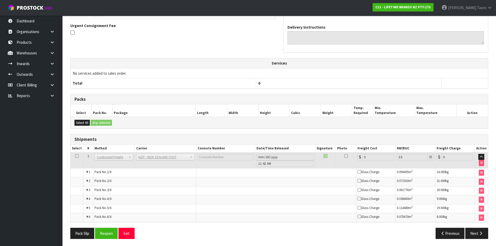
scroll to position [157, 0]
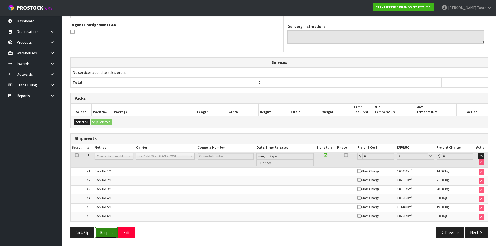
click at [114, 227] on button "Reopen" at bounding box center [106, 232] width 23 height 11
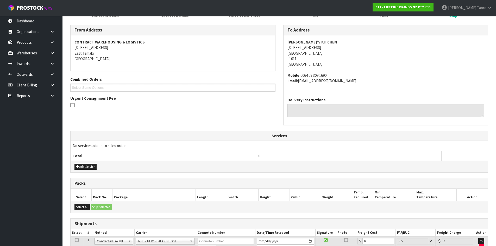
scroll to position [171, 0]
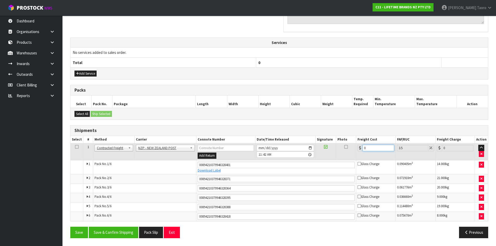
click at [381, 149] on input "0" at bounding box center [377, 148] width 31 height 7
type input "2"
type input "2.07"
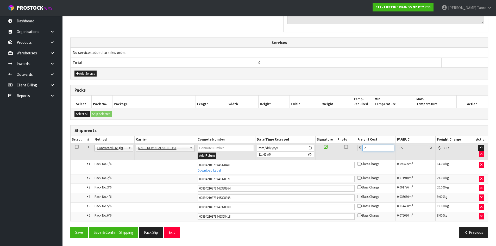
type input "25"
type input "25.87"
type input "25.9"
type input "26.81"
type input "25.98"
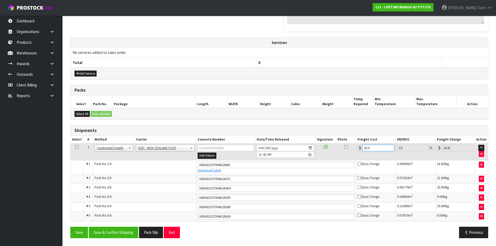
type input "26.89"
type input "25.98"
click at [128, 232] on button "Save & Confirm Shipping" at bounding box center [113, 232] width 49 height 11
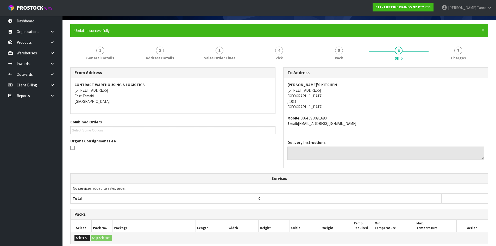
scroll to position [155, 0]
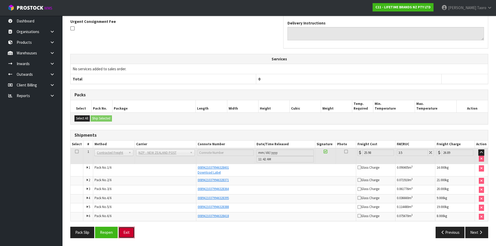
click at [125, 231] on button "Exit" at bounding box center [126, 232] width 16 height 11
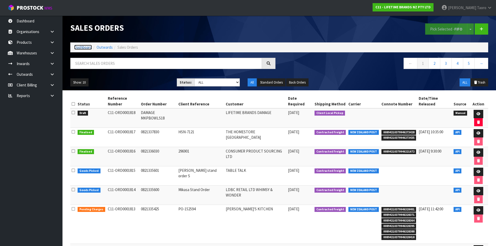
click at [81, 46] on link "Dashboard" at bounding box center [83, 47] width 18 height 5
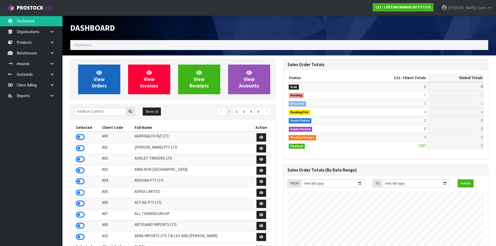
scroll to position [394, 213]
click at [97, 75] on span "View Orders" at bounding box center [99, 79] width 15 height 20
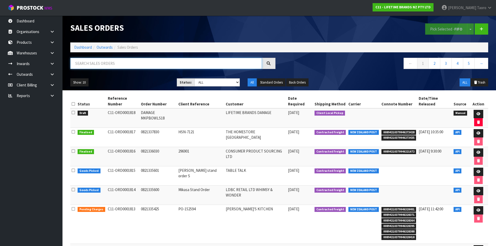
click at [100, 65] on input "text" at bounding box center [166, 63] width 192 height 11
click at [77, 49] on link "Dashboard" at bounding box center [83, 47] width 18 height 5
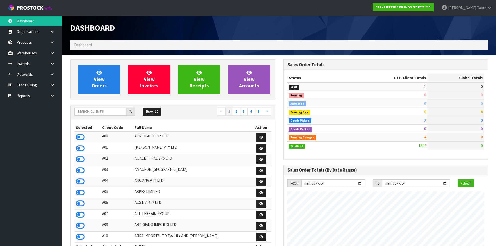
scroll to position [394, 213]
click at [141, 31] on h1 "Dashboard" at bounding box center [172, 27] width 205 height 9
click at [87, 112] on input "text" at bounding box center [100, 111] width 52 height 8
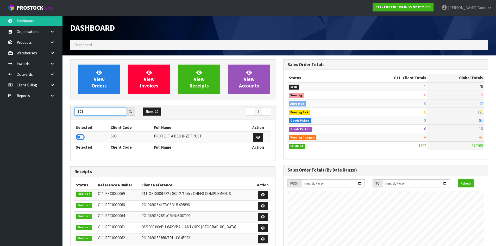
type input "S08"
click at [80, 138] on icon at bounding box center [80, 137] width 9 height 8
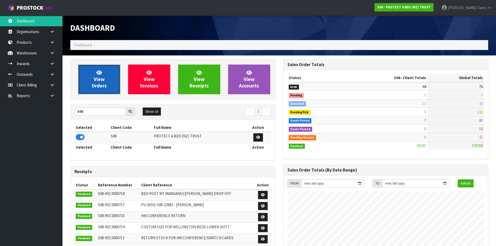
click at [106, 78] on link "View Orders" at bounding box center [99, 80] width 42 height 30
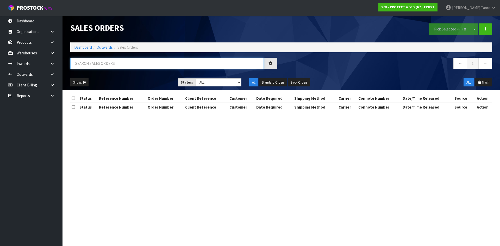
click at [112, 65] on input "text" at bounding box center [166, 63] width 193 height 11
type input "JOB-0410823"
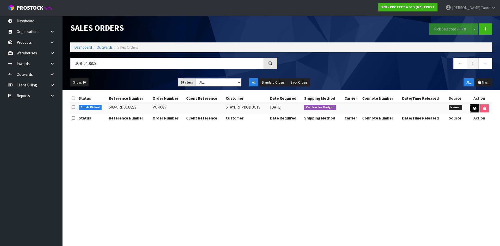
click at [472, 109] on link at bounding box center [475, 108] width 10 height 8
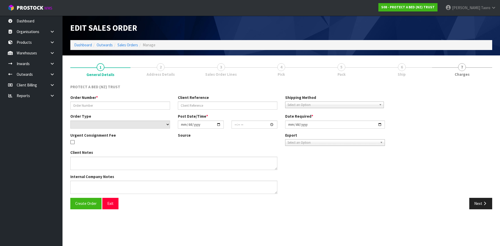
type input "PO-0035"
select select "number:0"
type input "2025-09-03"
type input "14:22:00.000"
type input "2025-09-04"
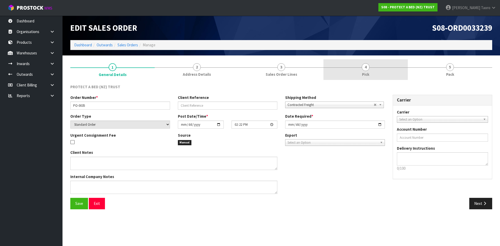
drag, startPoint x: 450, startPoint y: 72, endPoint x: 385, endPoint y: 76, distance: 64.9
click at [449, 72] on span "Pack" at bounding box center [450, 74] width 8 height 5
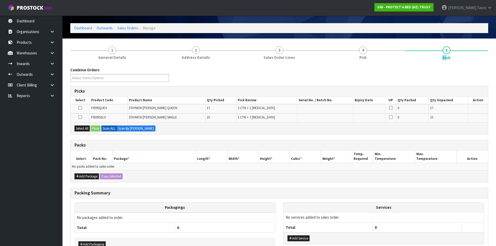
scroll to position [26, 0]
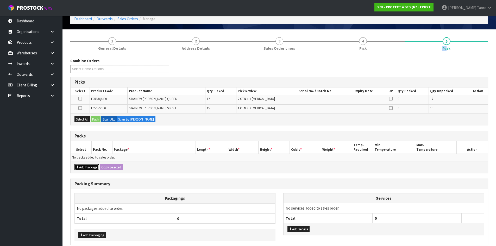
click at [83, 166] on button "Add Package" at bounding box center [86, 167] width 24 height 6
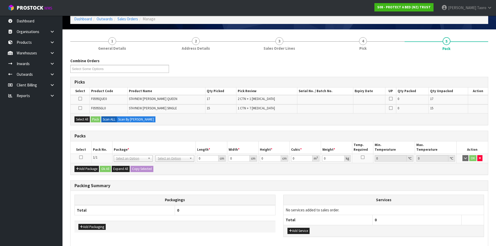
drag, startPoint x: 81, startPoint y: 156, endPoint x: 84, endPoint y: 155, distance: 3.0
click at [81, 157] on icon at bounding box center [81, 157] width 4 height 0
click at [85, 152] on th "Select" at bounding box center [81, 147] width 21 height 12
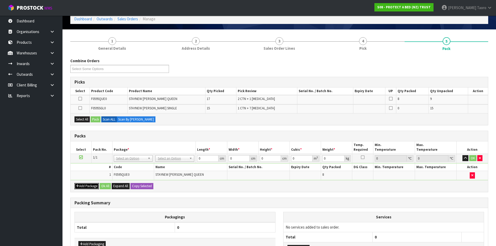
click at [86, 185] on button "Add Package" at bounding box center [86, 186] width 24 height 6
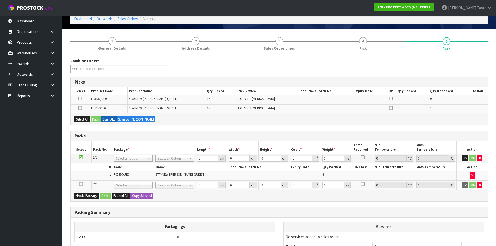
drag, startPoint x: 80, startPoint y: 183, endPoint x: 87, endPoint y: 179, distance: 8.4
click at [82, 184] on icon at bounding box center [81, 184] width 4 height 0
click at [89, 175] on td "1" at bounding box center [92, 175] width 42 height 9
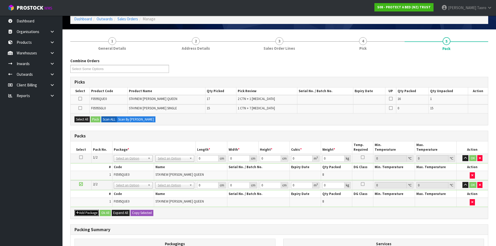
click at [81, 212] on button "Add Package" at bounding box center [86, 213] width 24 height 6
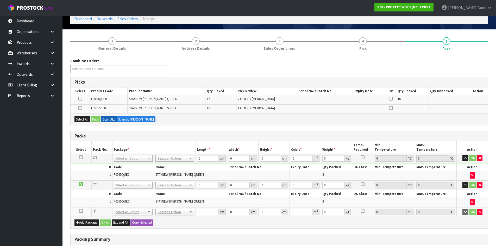
click at [82, 211] on icon at bounding box center [81, 211] width 4 height 0
click at [85, 211] on td at bounding box center [81, 211] width 21 height 9
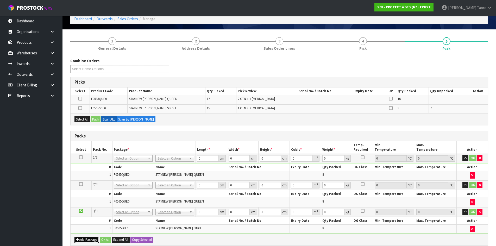
click at [81, 239] on button "Add Package" at bounding box center [86, 240] width 24 height 6
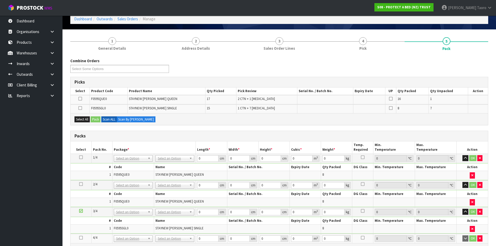
click at [80, 238] on icon at bounding box center [81, 238] width 4 height 0
click at [85, 232] on td "1" at bounding box center [92, 228] width 42 height 9
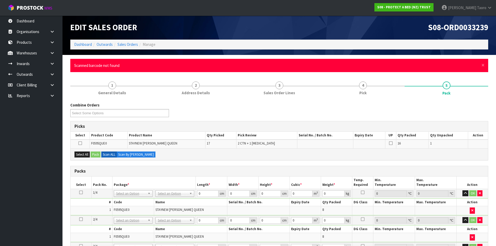
scroll to position [0, 0]
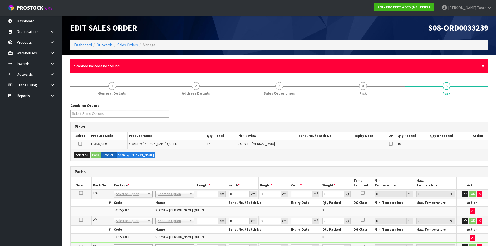
click at [482, 66] on span "×" at bounding box center [482, 65] width 3 height 7
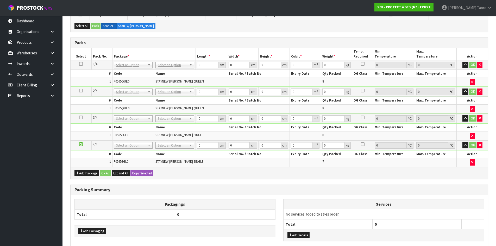
scroll to position [140, 0]
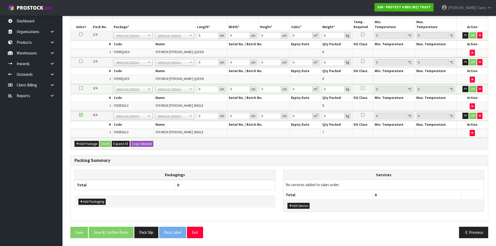
click at [432, 149] on div "Add Package Ok All Expand All Copy Selected" at bounding box center [279, 144] width 417 height 12
click at [80, 115] on icon at bounding box center [81, 115] width 4 height 0
drag, startPoint x: 239, startPoint y: 187, endPoint x: 238, endPoint y: 195, distance: 7.9
click at [238, 193] on div "Packagings Total 0" at bounding box center [174, 183] width 201 height 26
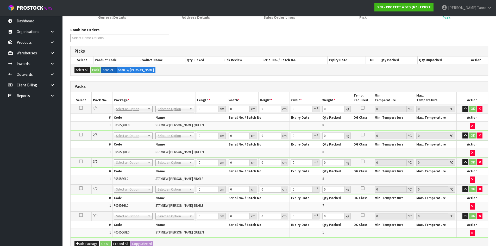
scroll to position [52, 0]
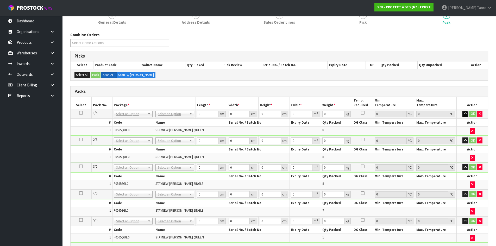
click at [466, 112] on icon "button" at bounding box center [465, 113] width 3 height 3
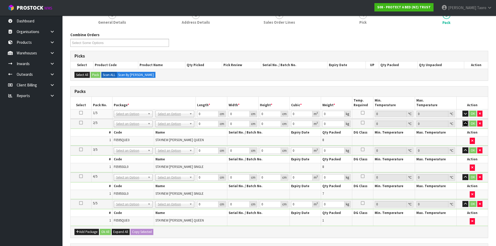
click at [465, 122] on icon "button" at bounding box center [465, 123] width 3 height 3
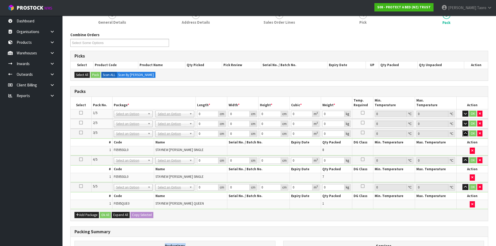
click at [464, 130] on button "button" at bounding box center [465, 133] width 6 height 6
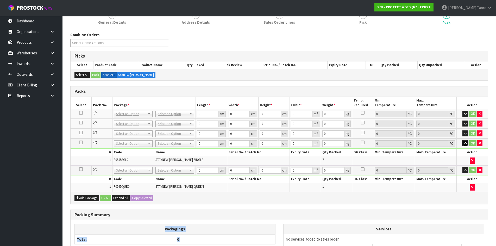
click at [465, 144] on icon "button" at bounding box center [465, 143] width 3 height 3
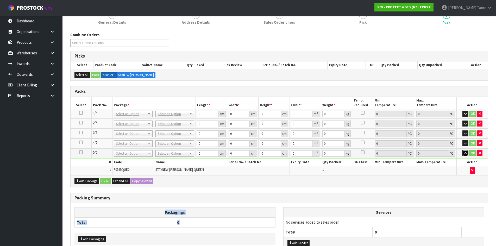
click at [464, 153] on icon "button" at bounding box center [465, 152] width 3 height 3
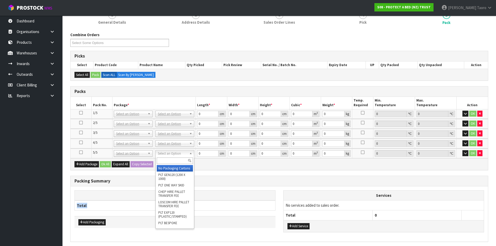
click at [178, 159] on input "text" at bounding box center [175, 160] width 36 height 7
type input "OC"
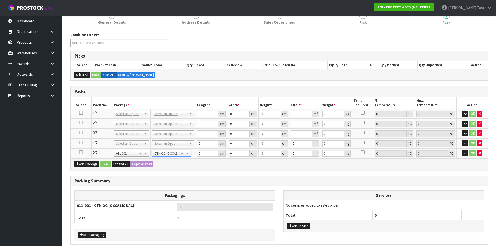
type input "0.9"
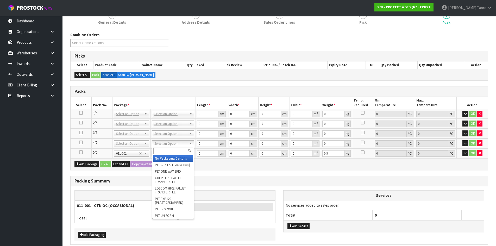
click at [176, 148] on input "text" at bounding box center [173, 151] width 40 height 7
type input "OC"
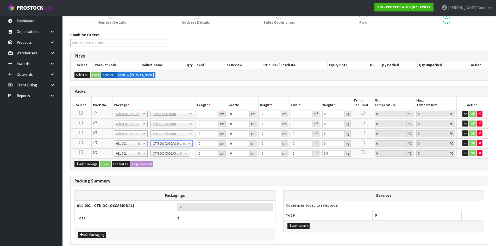
type input "4.34"
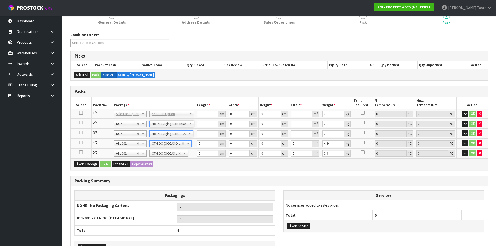
drag, startPoint x: 169, startPoint y: 112, endPoint x: 172, endPoint y: 119, distance: 7.3
click at [249, 83] on div "Combine Orders S08-ORD0031944 S08-ORD0032699 S08-ORD0032700 S08-ORD0032701 S08-…" at bounding box center [279, 155] width 418 height 246
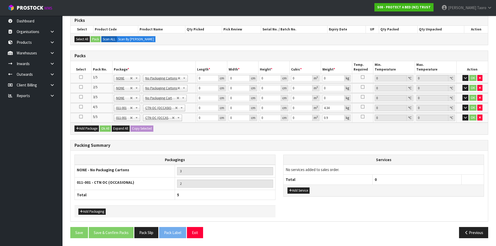
click at [353, 178] on th "Total" at bounding box center [327, 180] width 89 height 10
click at [206, 77] on input "0" at bounding box center [207, 78] width 21 height 7
type input "59"
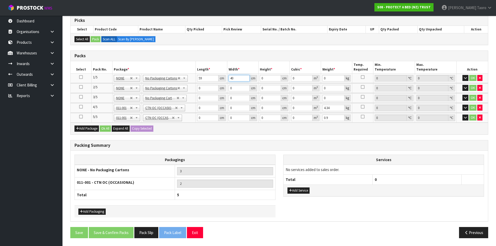
type input "40"
type input "3"
type input "0.00708"
type input "31"
type input "0.07316"
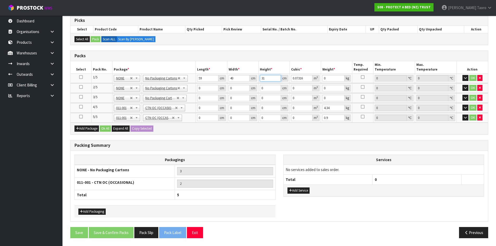
type input "31"
type input "8"
type input "59"
type input "40"
type input "3"
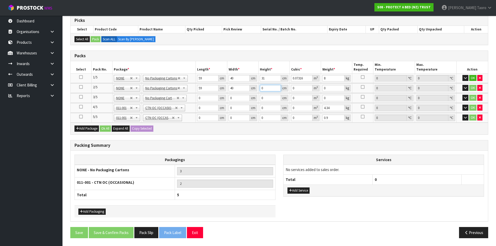
type input "0.00708"
type input "31"
type input "0.07316"
type input "31"
type input "8"
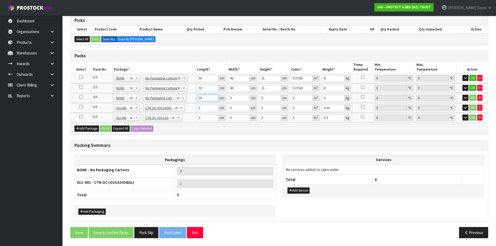
type input "59"
type input "41"
type input "3"
type input "0.007257"
type input "32"
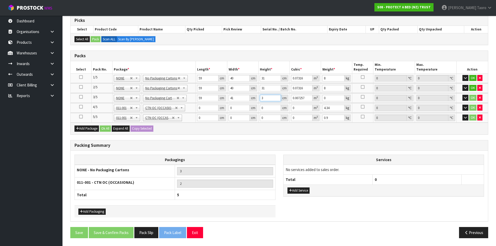
type input "0.077408"
type input "32"
type input "6"
type input "59"
type input "41"
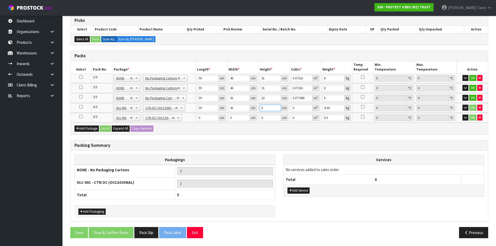
type input "3"
type input "0.007257"
type input "32"
type input "0.077408"
type input "32"
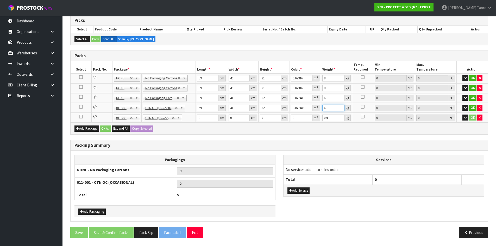
type input "6"
type input "32"
type input "24"
type input "3"
type input "0.002304"
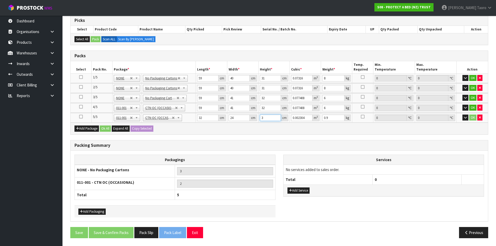
type input "31"
type input "0.023808"
type input "31"
type input "2"
drag, startPoint x: 105, startPoint y: 128, endPoint x: 97, endPoint y: 155, distance: 28.1
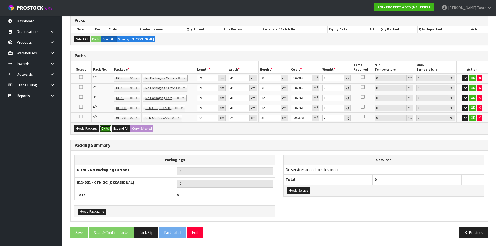
click at [105, 128] on button "Ok All" at bounding box center [105, 128] width 11 height 6
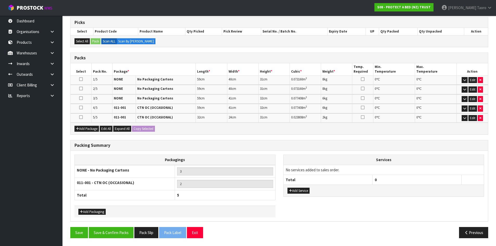
scroll to position [86, 0]
click at [117, 236] on button "Save & Confirm Packs" at bounding box center [111, 232] width 45 height 11
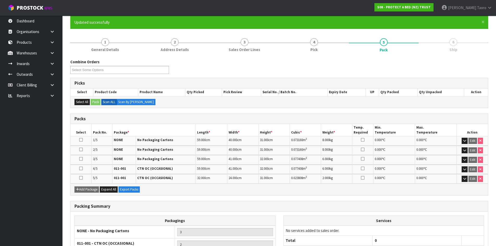
scroll to position [93, 0]
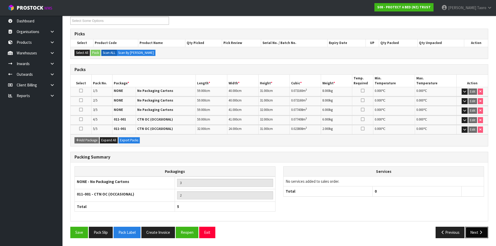
click at [478, 233] on icon "button" at bounding box center [480, 232] width 5 height 4
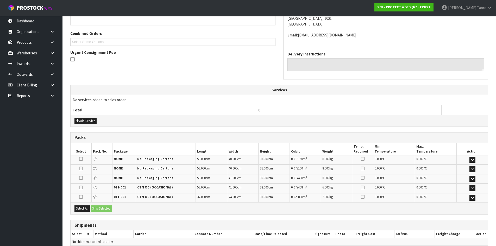
scroll to position [148, 0]
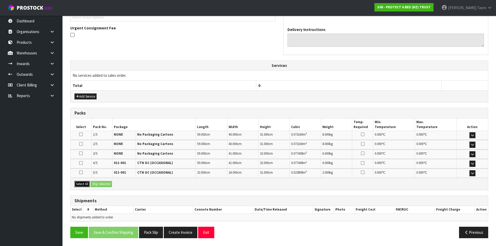
click at [86, 185] on button "Select All" at bounding box center [81, 184] width 15 height 6
click at [102, 183] on button "Ship Selected" at bounding box center [101, 184] width 21 height 6
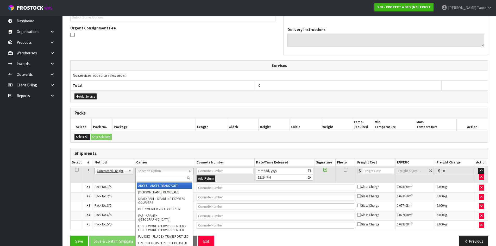
click at [156, 176] on input "text" at bounding box center [164, 178] width 55 height 7
type input "NZP"
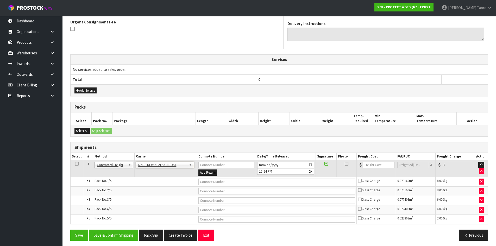
scroll to position [157, 0]
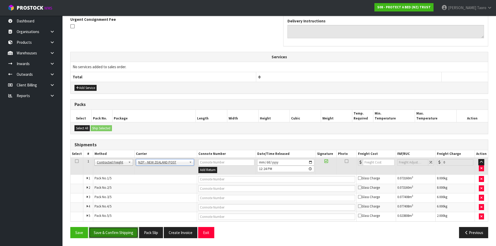
click at [115, 235] on button "Save & Confirm Shipping" at bounding box center [113, 232] width 49 height 11
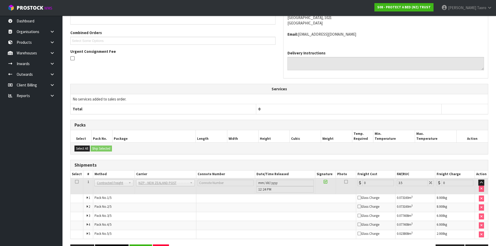
scroll to position [148, 0]
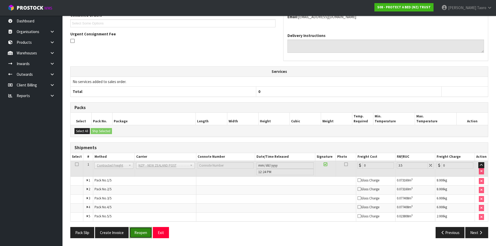
click at [138, 234] on button "Reopen" at bounding box center [140, 232] width 23 height 11
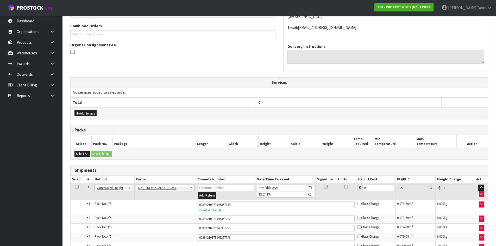
scroll to position [162, 0]
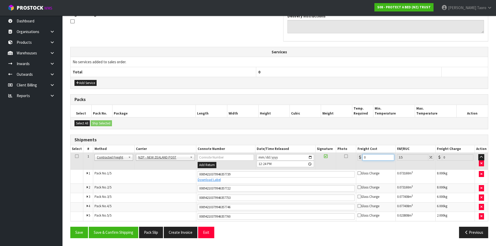
click at [383, 159] on input "0" at bounding box center [377, 157] width 31 height 7
type input "2"
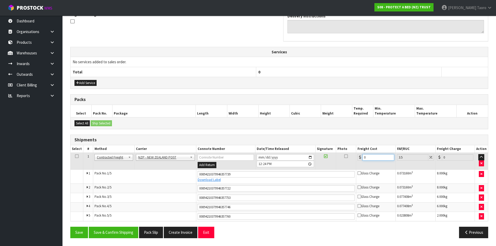
type input "2.07"
type input "21"
type input "21.73"
type input "21.6"
type input "22.36"
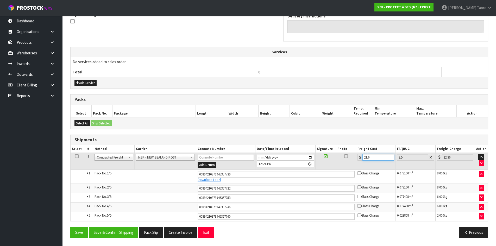
type input "21.65"
type input "22.41"
type input "21.65"
click at [117, 235] on button "Save & Confirm Shipping" at bounding box center [113, 232] width 49 height 11
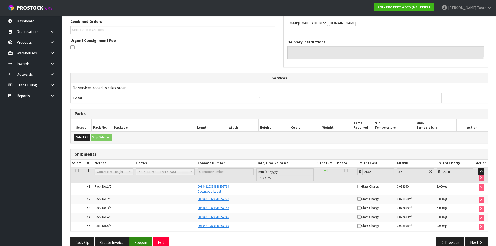
scroll to position [146, 0]
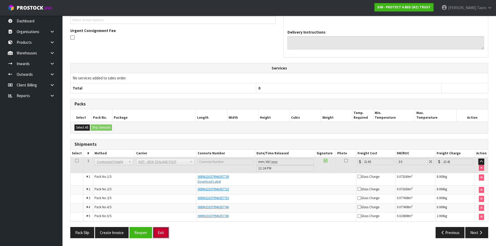
click at [157, 231] on button "Exit" at bounding box center [161, 232] width 16 height 11
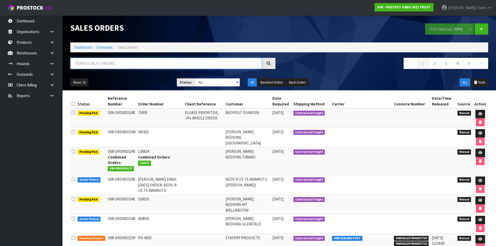
click at [227, 65] on input "text" at bounding box center [166, 63] width 192 height 11
type input "JOB-0410864"
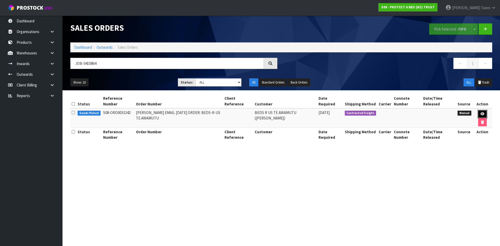
click at [483, 113] on icon at bounding box center [482, 113] width 4 height 3
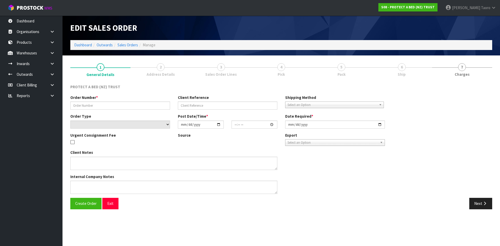
type input "CLINT EMAIL 03.09.25 ORDER: BEDS-R-US TE AWAMUTU"
select select "number:0"
type input "2025-09-03"
type input "16:35:00.000"
type input "2025-09-03"
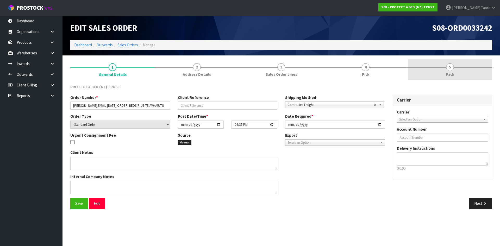
click at [461, 76] on link "5 Pack" at bounding box center [450, 69] width 84 height 21
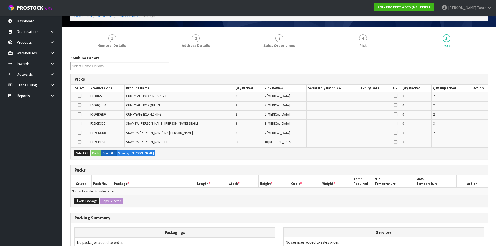
scroll to position [78, 0]
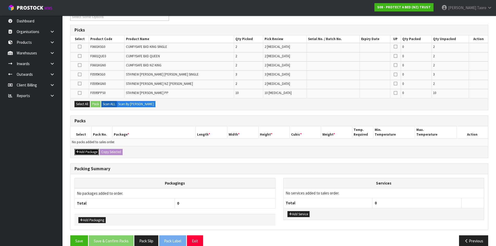
click at [84, 150] on button "Add Package" at bounding box center [86, 152] width 24 height 6
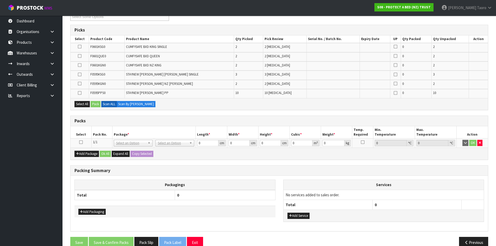
click at [81, 142] on icon at bounding box center [81, 142] width 4 height 0
click at [90, 125] on div "Packs" at bounding box center [279, 121] width 417 height 10
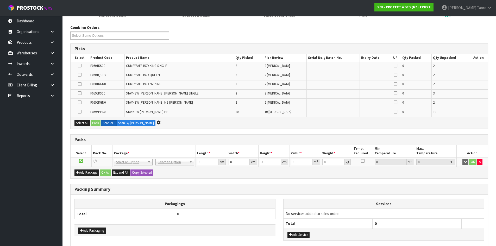
scroll to position [0, 0]
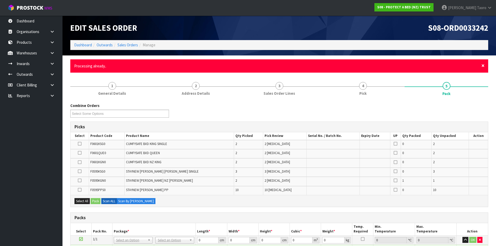
click at [484, 65] on span "×" at bounding box center [482, 65] width 3 height 7
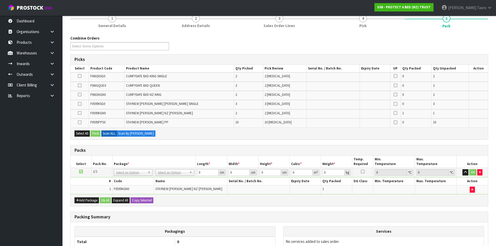
scroll to position [105, 0]
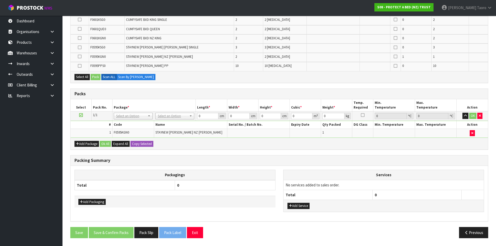
click at [422, 145] on div "Add Package Ok All Expand All Copy Selected" at bounding box center [279, 144] width 417 height 12
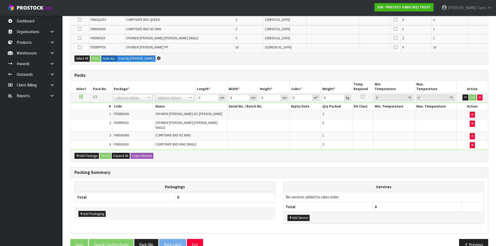
scroll to position [104, 0]
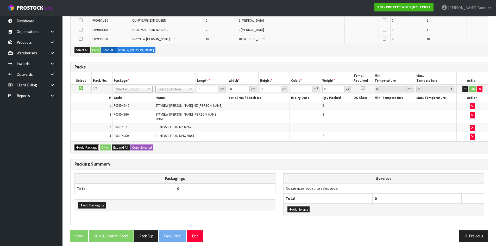
click at [87, 144] on button "Add Package" at bounding box center [86, 147] width 24 height 6
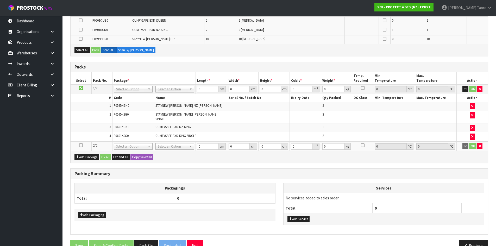
click at [82, 145] on icon at bounding box center [81, 145] width 4 height 0
click at [89, 132] on td "4" at bounding box center [92, 136] width 42 height 9
click at [214, 65] on h3 "Packs" at bounding box center [278, 67] width 409 height 5
click at [467, 88] on icon "button" at bounding box center [465, 88] width 3 height 3
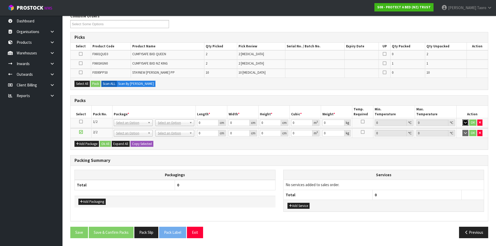
scroll to position [70, 0]
click at [437, 174] on th "Services" at bounding box center [383, 175] width 200 height 10
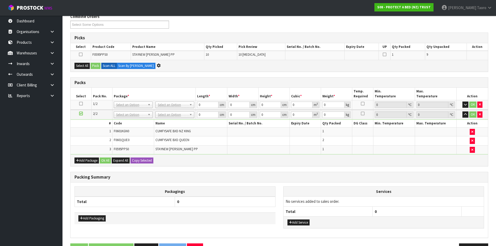
scroll to position [0, 0]
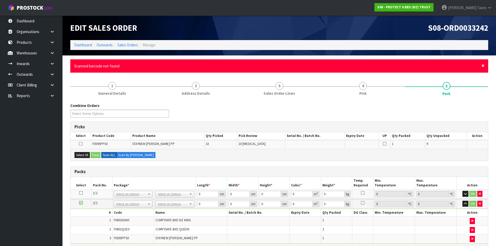
click at [484, 65] on span "×" at bounding box center [482, 65] width 3 height 7
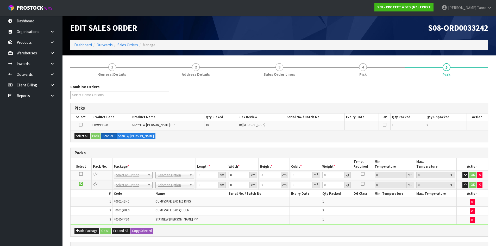
click at [471, 93] on div "Combine Orders S08-ORD0031944 S08-ORD0032699 S08-ORD0032700 S08-ORD0032701 S08-…" at bounding box center [279, 93] width 426 height 19
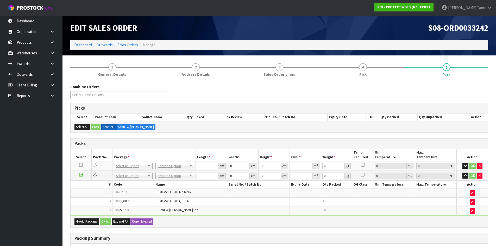
drag, startPoint x: 167, startPoint y: 166, endPoint x: 170, endPoint y: 174, distance: 8.4
click at [172, 177] on div at bounding box center [175, 173] width 38 height 9
click at [172, 173] on input "text" at bounding box center [175, 173] width 36 height 7
type input "OC"
type input "6.74"
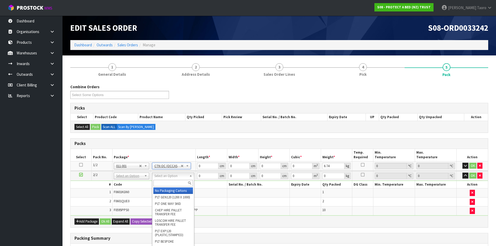
click at [185, 181] on input "text" at bounding box center [173, 183] width 40 height 7
type input "OC"
type input "2"
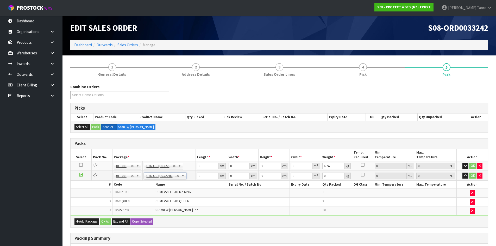
type input "4.82"
click at [468, 175] on td "OK" at bounding box center [472, 176] width 31 height 10
click at [466, 174] on icon "button" at bounding box center [465, 175] width 3 height 3
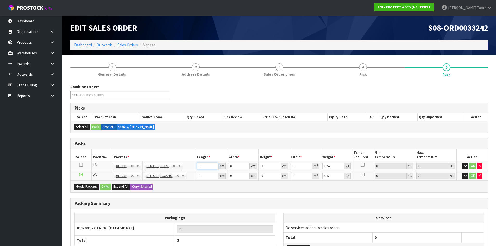
click at [207, 166] on input "0" at bounding box center [207, 166] width 21 height 7
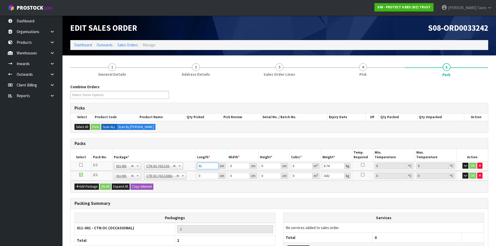
type input "61"
type input "41"
type input "3"
type input "0.007503"
type input "31"
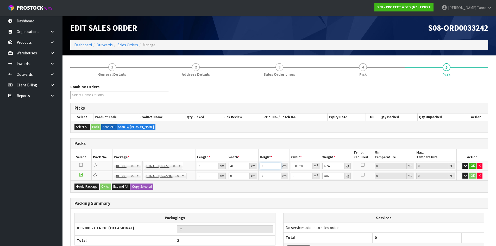
type input "0.077531"
type input "31"
type input "8"
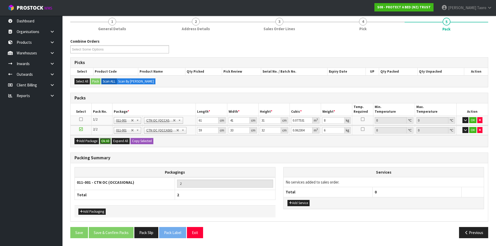
click at [106, 141] on button "Ok All" at bounding box center [105, 141] width 11 height 6
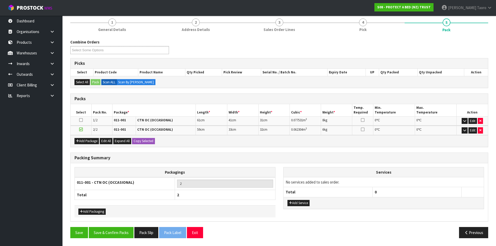
scroll to position [45, 0]
click at [120, 236] on button "Save & Confirm Packs" at bounding box center [111, 232] width 45 height 11
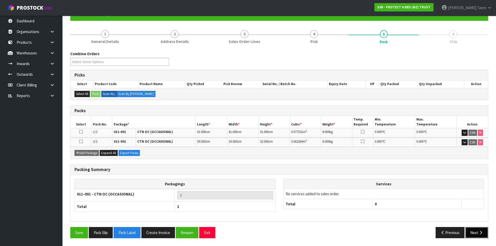
click at [475, 229] on button "Next" at bounding box center [476, 232] width 23 height 11
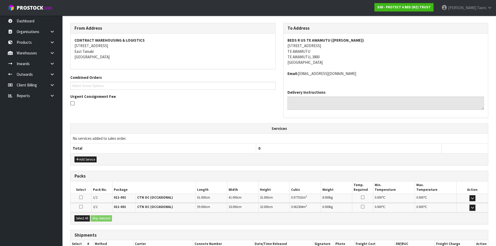
scroll to position [114, 0]
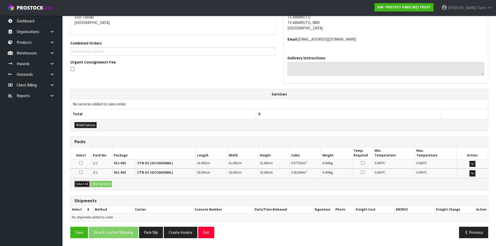
click at [81, 184] on button "Select All" at bounding box center [81, 184] width 15 height 6
click at [96, 185] on button "Ship Selected" at bounding box center [101, 184] width 21 height 6
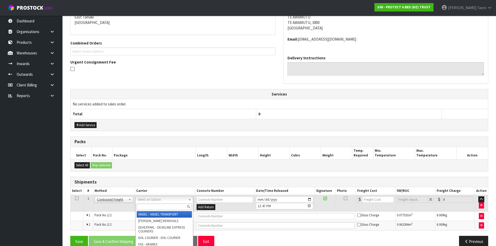
drag, startPoint x: 174, startPoint y: 200, endPoint x: 176, endPoint y: 206, distance: 6.2
click at [176, 206] on input "text" at bounding box center [164, 207] width 55 height 7
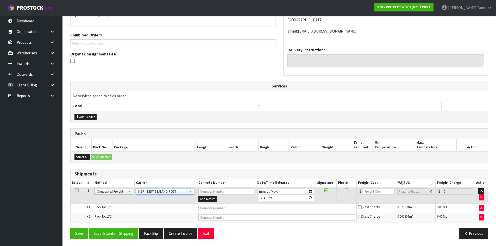
scroll to position [123, 0]
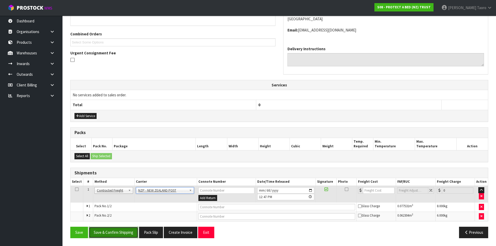
click at [134, 234] on button "Save & Confirm Shipping" at bounding box center [113, 232] width 49 height 11
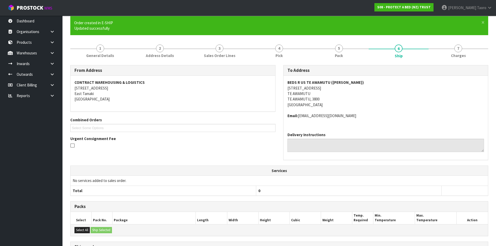
scroll to position [116, 0]
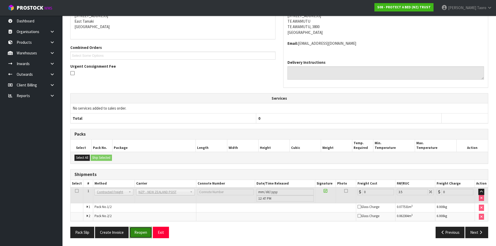
click at [137, 233] on button "Reopen" at bounding box center [140, 232] width 23 height 11
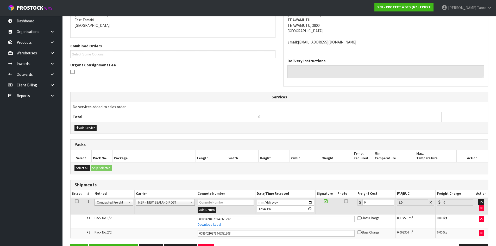
scroll to position [128, 0]
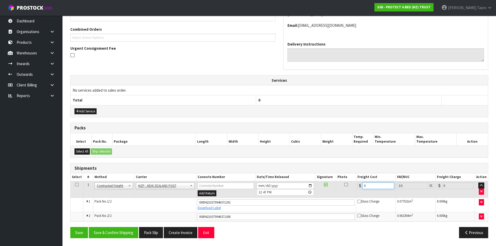
click at [379, 186] on input "0" at bounding box center [377, 185] width 31 height 7
click at [123, 235] on button "Save & Confirm Shipping" at bounding box center [113, 232] width 49 height 11
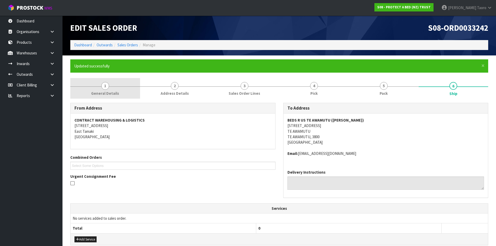
click at [105, 87] on link "1 General Details" at bounding box center [105, 88] width 70 height 21
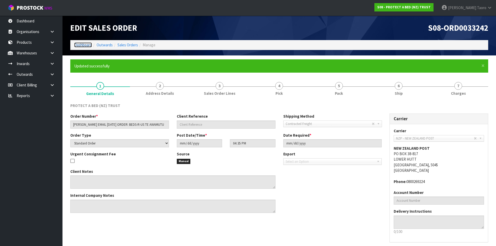
click at [83, 45] on link "Dashboard" at bounding box center [83, 44] width 18 height 5
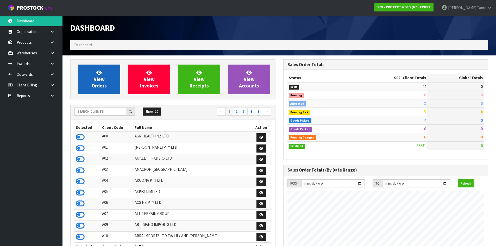
scroll to position [394, 213]
click at [111, 84] on link "View Orders" at bounding box center [99, 80] width 42 height 30
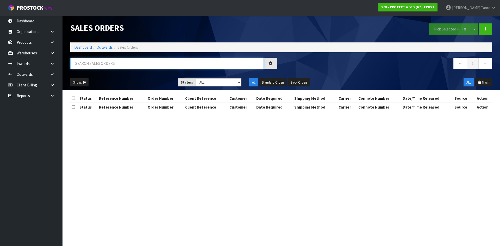
click at [117, 64] on input "text" at bounding box center [166, 63] width 193 height 11
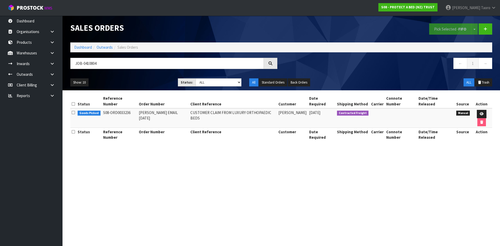
drag, startPoint x: 153, startPoint y: 99, endPoint x: 162, endPoint y: 114, distance: 17.5
drag, startPoint x: 162, startPoint y: 114, endPoint x: 312, endPoint y: 174, distance: 161.1
click at [318, 176] on section "Sales Orders Pick Selected - FIFO Split button! FIFO - First In First Out FEFO …" at bounding box center [250, 123] width 500 height 246
click at [479, 112] on icon at bounding box center [481, 113] width 4 height 3
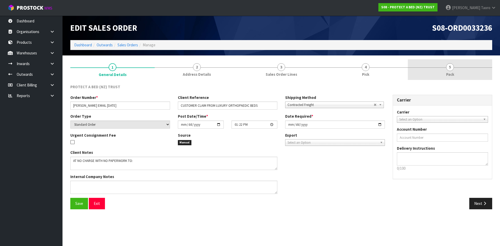
click at [446, 77] on span "Pack" at bounding box center [450, 74] width 8 height 5
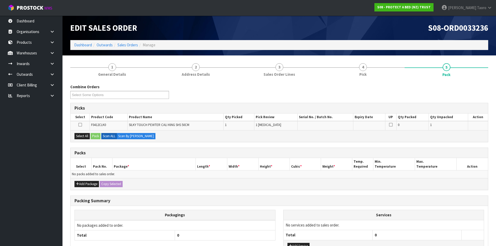
click at [379, 29] on h1 "S08-ORD0033236" at bounding box center [385, 27] width 205 height 9
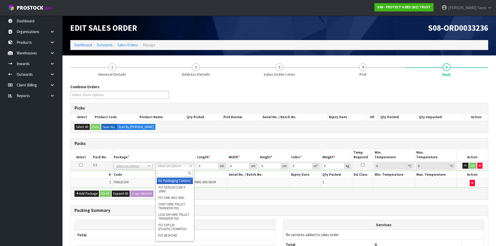
drag, startPoint x: 172, startPoint y: 164, endPoint x: 173, endPoint y: 167, distance: 3.4
click at [175, 170] on input "text" at bounding box center [175, 173] width 36 height 7
drag, startPoint x: 177, startPoint y: 172, endPoint x: 182, endPoint y: 172, distance: 5.2
click at [180, 172] on input "text" at bounding box center [175, 173] width 36 height 7
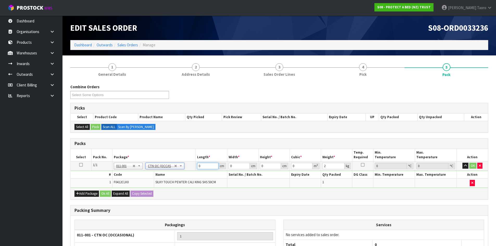
click at [203, 165] on input "0" at bounding box center [207, 166] width 21 height 7
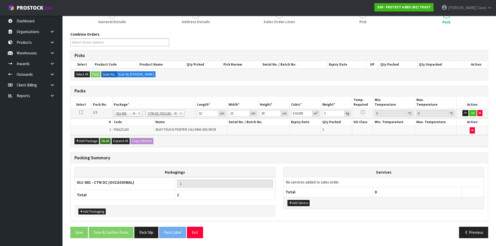
click at [106, 142] on button "Ok All" at bounding box center [105, 141] width 11 height 6
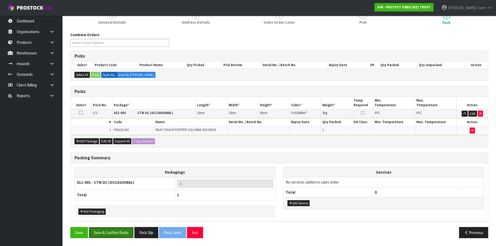
click at [122, 233] on button "Save & Confirm Packs" at bounding box center [111, 232] width 45 height 11
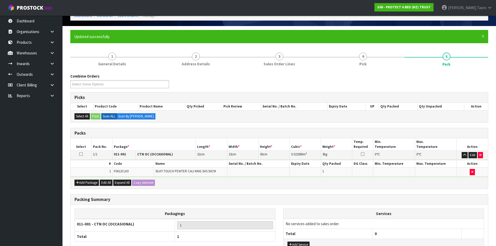
scroll to position [42, 0]
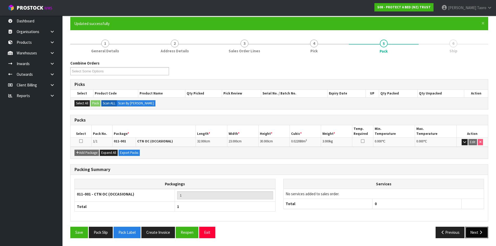
click at [478, 229] on button "Next" at bounding box center [476, 232] width 23 height 11
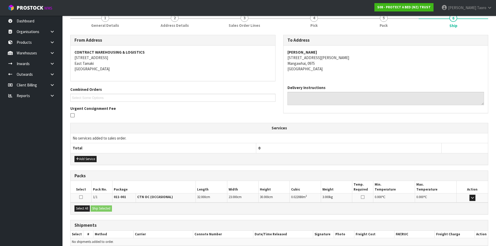
scroll to position [92, 0]
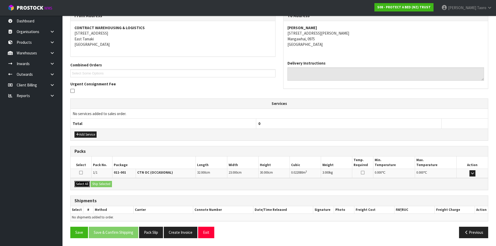
drag, startPoint x: 86, startPoint y: 185, endPoint x: 92, endPoint y: 185, distance: 6.3
click at [88, 185] on button "Select All" at bounding box center [81, 184] width 15 height 6
click at [99, 185] on button "Ship Selected" at bounding box center [101, 184] width 21 height 6
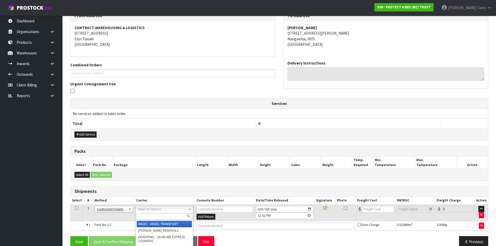
click at [170, 214] on input "text" at bounding box center [164, 216] width 55 height 7
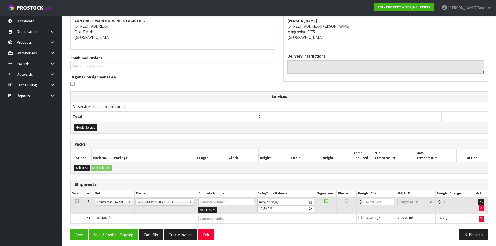
scroll to position [102, 0]
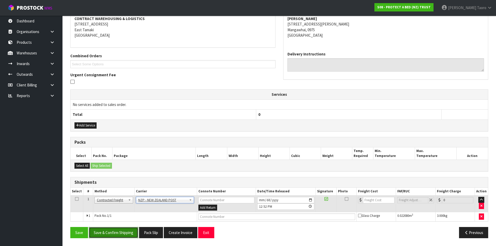
click at [127, 234] on button "Save & Confirm Shipping" at bounding box center [113, 232] width 49 height 11
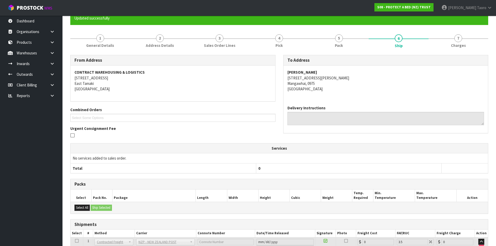
scroll to position [94, 0]
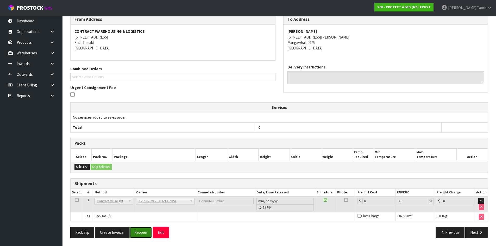
click at [135, 228] on button "Reopen" at bounding box center [140, 232] width 23 height 11
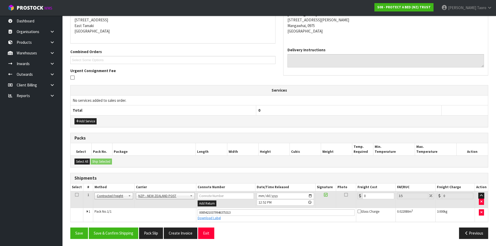
scroll to position [106, 0]
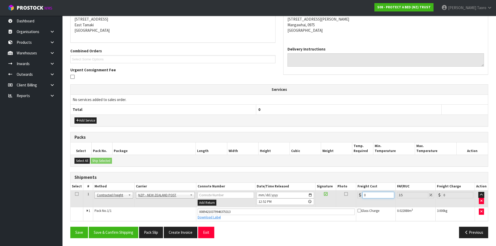
click at [373, 195] on input "0" at bounding box center [377, 195] width 31 height 7
click at [129, 233] on button "Save & Confirm Shipping" at bounding box center [113, 232] width 49 height 11
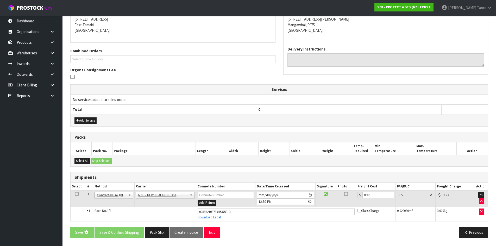
scroll to position [0, 0]
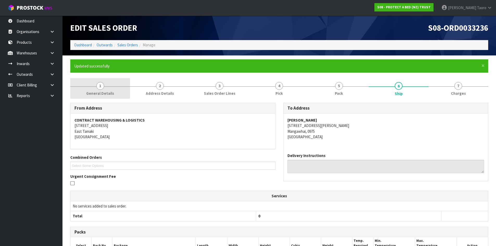
drag, startPoint x: 131, startPoint y: 90, endPoint x: 127, endPoint y: 90, distance: 3.7
click at [130, 90] on link "2 Address Details" at bounding box center [160, 88] width 60 height 21
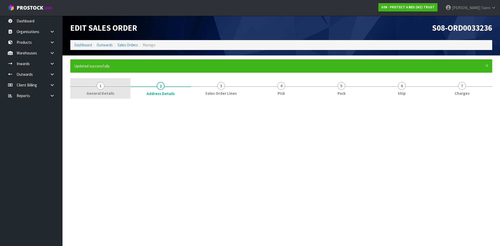
click at [118, 89] on link "1 General Details" at bounding box center [100, 88] width 60 height 21
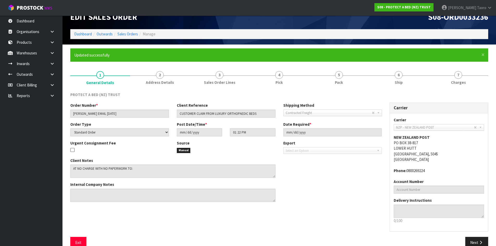
scroll to position [21, 0]
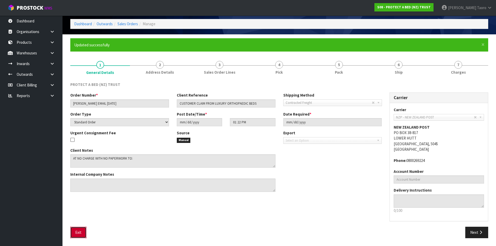
click at [78, 235] on button "Exit" at bounding box center [78, 232] width 16 height 11
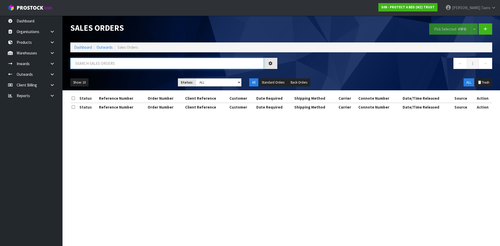
click at [96, 67] on input "text" at bounding box center [166, 63] width 193 height 11
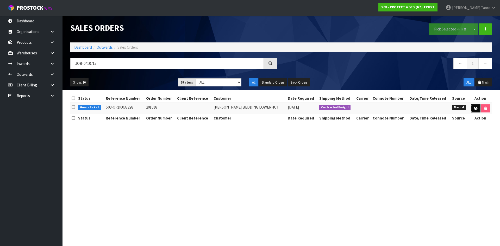
click at [476, 105] on link at bounding box center [476, 108] width 10 height 8
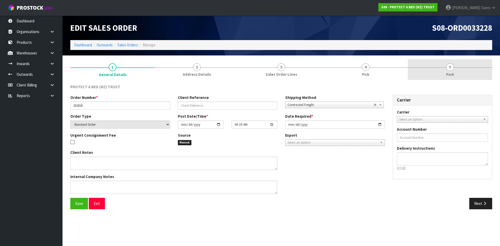
click at [446, 71] on link "5 Pack" at bounding box center [450, 69] width 84 height 21
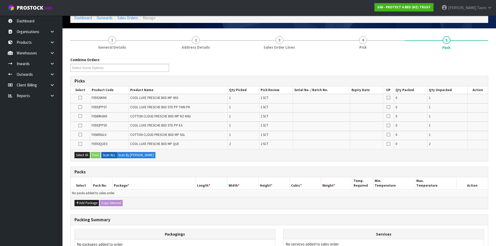
scroll to position [52, 0]
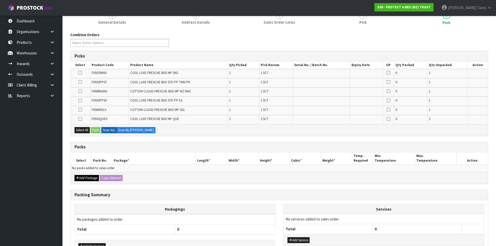
click at [82, 181] on div "Add Package Copy Selected" at bounding box center [279, 178] width 417 height 12
click at [80, 174] on div "Add Package Copy Selected" at bounding box center [279, 178] width 417 height 12
click at [83, 177] on button "Add Package" at bounding box center [86, 178] width 24 height 6
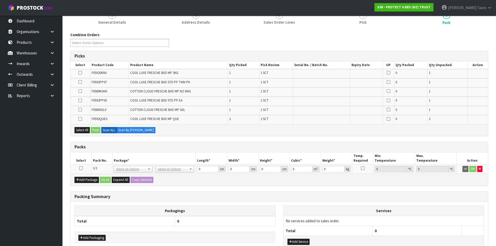
click at [79, 168] on icon at bounding box center [81, 168] width 4 height 0
click at [101, 160] on th "Pack No." at bounding box center [101, 158] width 21 height 12
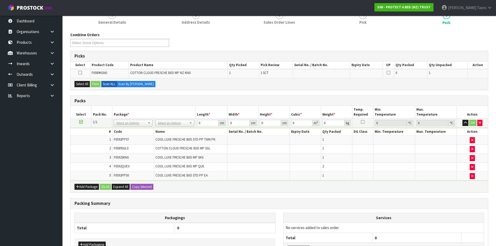
drag, startPoint x: 80, startPoint y: 121, endPoint x: 91, endPoint y: 149, distance: 30.2
click at [81, 122] on icon at bounding box center [81, 122] width 4 height 0
click at [93, 151] on td "2" at bounding box center [92, 149] width 42 height 9
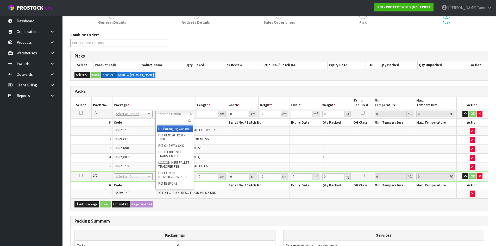
click at [174, 120] on input "text" at bounding box center [175, 121] width 36 height 7
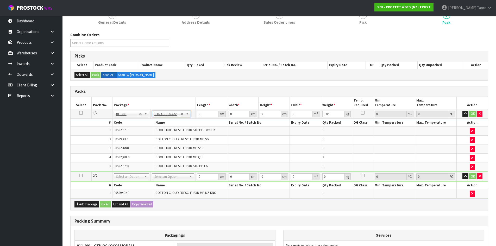
drag, startPoint x: 181, startPoint y: 179, endPoint x: 182, endPoint y: 184, distance: 5.6
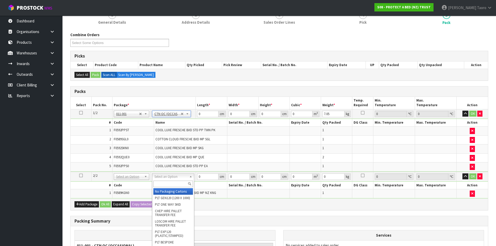
click at [182, 184] on input "text" at bounding box center [173, 184] width 40 height 7
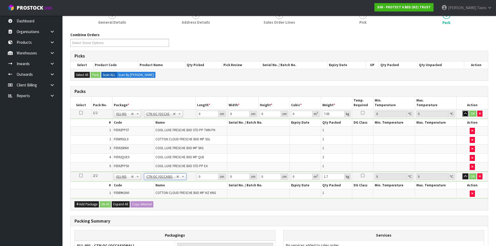
click at [464, 115] on icon "button" at bounding box center [465, 113] width 3 height 3
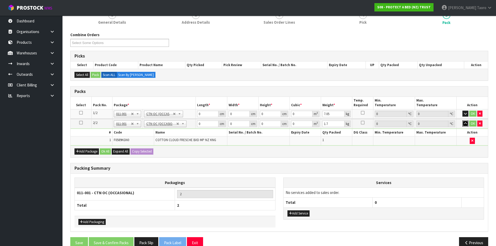
click at [465, 124] on icon "button" at bounding box center [465, 123] width 3 height 3
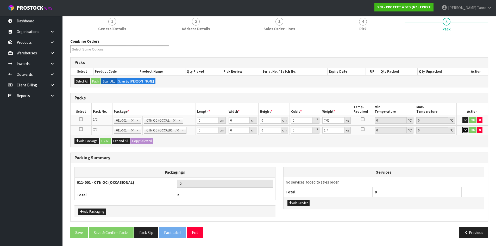
scroll to position [46, 0]
click at [206, 123] on input "0" at bounding box center [207, 120] width 21 height 7
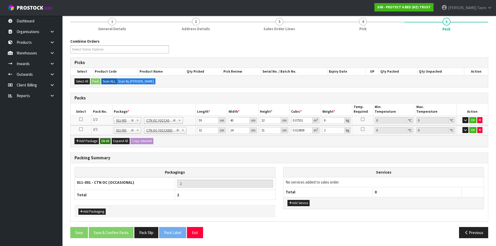
click at [103, 141] on button "Ok All" at bounding box center [105, 141] width 11 height 6
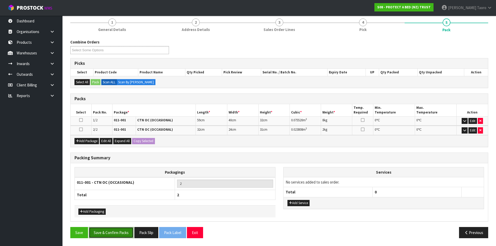
click at [123, 233] on button "Save & Confirm Packs" at bounding box center [111, 232] width 45 height 11
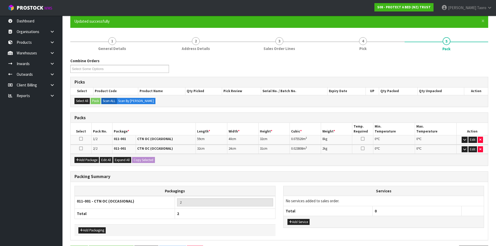
scroll to position [0, 0]
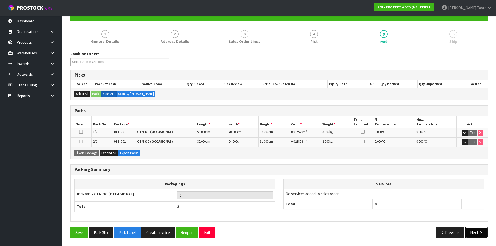
click at [475, 229] on button "Next" at bounding box center [476, 232] width 23 height 11
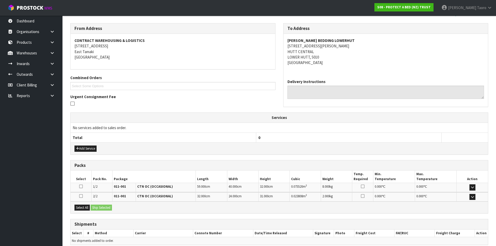
scroll to position [103, 0]
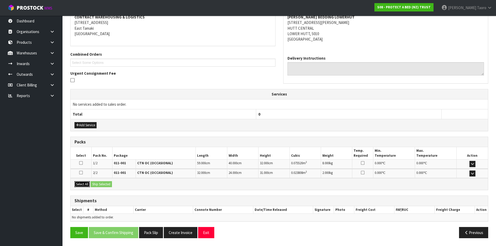
drag, startPoint x: 78, startPoint y: 182, endPoint x: 95, endPoint y: 186, distance: 17.4
click at [81, 182] on button "Select All" at bounding box center [81, 184] width 15 height 6
drag, startPoint x: 98, startPoint y: 186, endPoint x: 106, endPoint y: 189, distance: 8.8
click at [98, 186] on button "Ship Selected" at bounding box center [101, 184] width 21 height 6
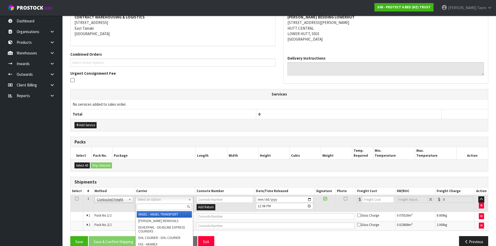
click at [151, 204] on div at bounding box center [164, 206] width 57 height 9
click at [154, 208] on input "text" at bounding box center [164, 207] width 55 height 7
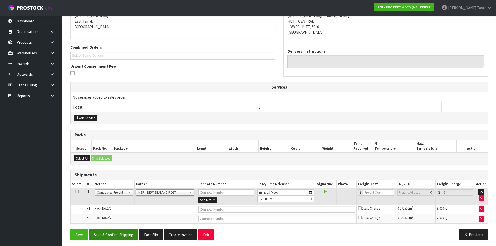
scroll to position [112, 0]
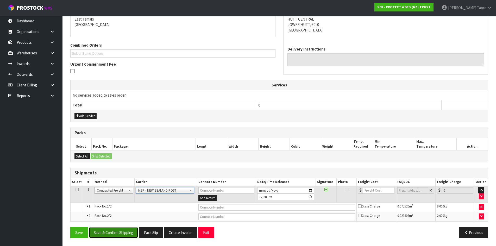
click at [135, 227] on button "Save & Confirm Shipping" at bounding box center [113, 232] width 49 height 11
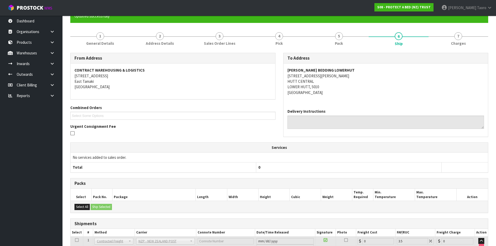
scroll to position [104, 0]
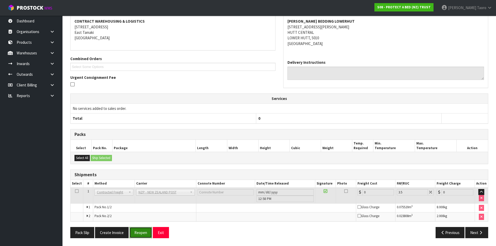
click at [141, 232] on button "Reopen" at bounding box center [140, 232] width 23 height 11
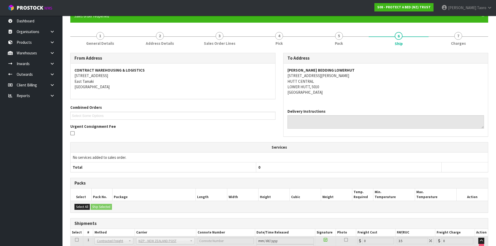
scroll to position [99, 0]
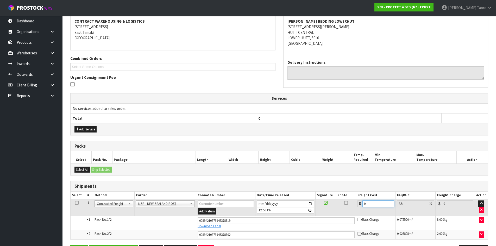
click at [383, 202] on input "0" at bounding box center [377, 203] width 31 height 7
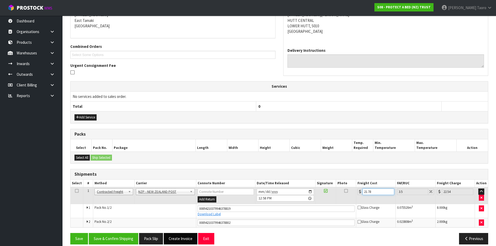
scroll to position [117, 0]
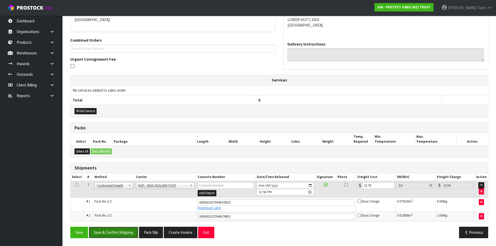
click at [114, 230] on button "Save & Confirm Shipping" at bounding box center [113, 232] width 49 height 11
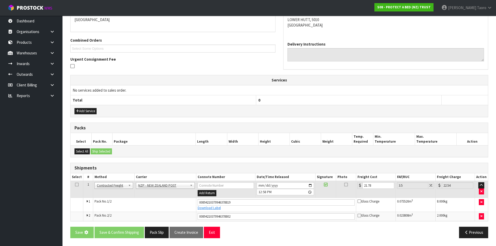
scroll to position [0, 0]
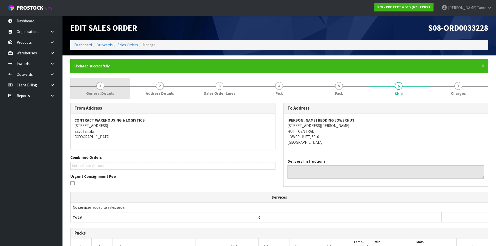
click at [99, 91] on span "General Details" at bounding box center [100, 93] width 28 height 5
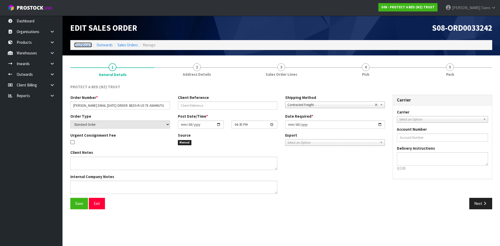
click at [85, 46] on link "Dashboard" at bounding box center [83, 44] width 18 height 5
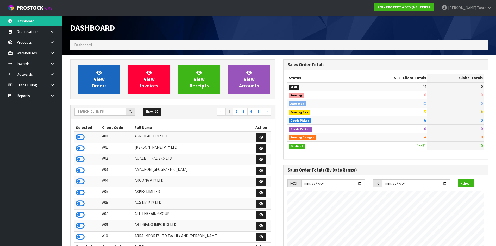
scroll to position [394, 213]
click at [97, 88] on span "View Orders" at bounding box center [99, 79] width 15 height 20
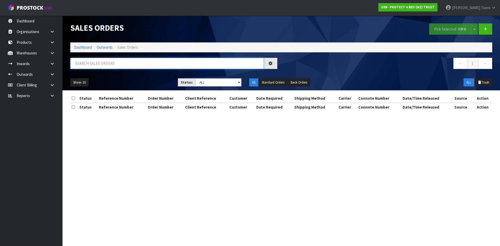
click at [103, 66] on input "text" at bounding box center [166, 63] width 193 height 11
type input "33239"
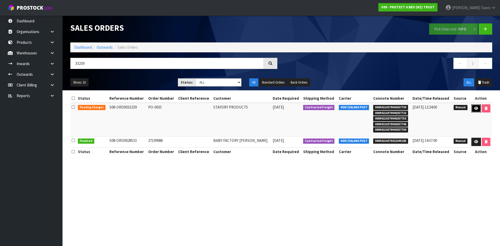
click at [477, 110] on icon at bounding box center [476, 108] width 4 height 3
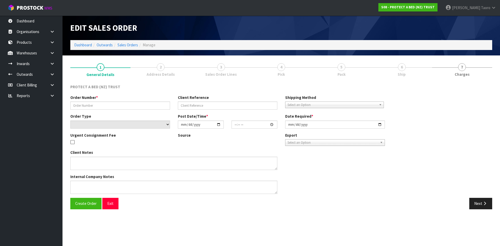
type input "PO-0035"
select select "number:0"
type input "2025-09-03"
type input "14:22:00.000"
type input "2025-09-04"
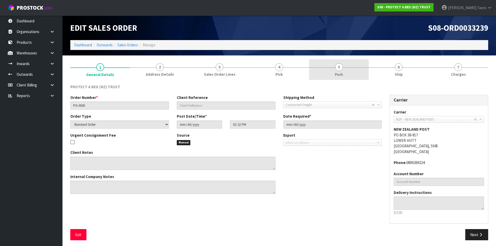
click at [344, 71] on link "5 Pack" at bounding box center [339, 69] width 60 height 21
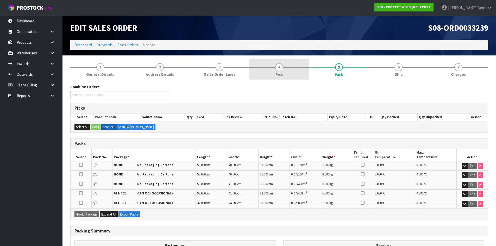
drag, startPoint x: 283, startPoint y: 72, endPoint x: 258, endPoint y: 109, distance: 44.8
click at [283, 72] on link "4 Pick" at bounding box center [279, 69] width 60 height 21
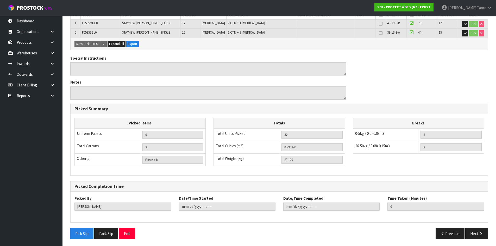
scroll to position [107, 0]
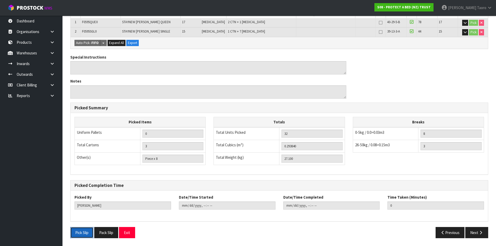
click at [82, 230] on button "Pick Slip" at bounding box center [81, 232] width 23 height 11
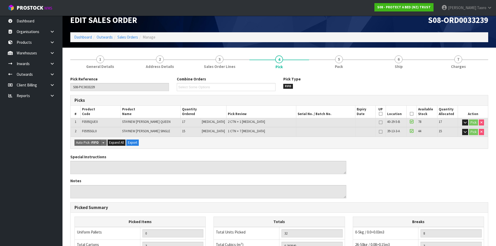
scroll to position [0, 0]
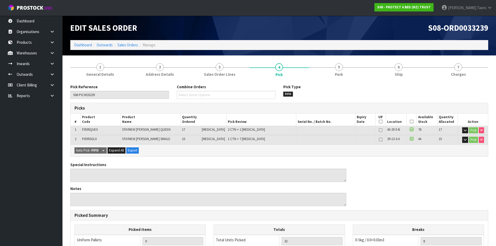
click at [74, 41] on ol "Dashboard Outwards Sales Orders Manage" at bounding box center [279, 45] width 418 height 10
click at [78, 45] on link "Dashboard" at bounding box center [83, 44] width 18 height 5
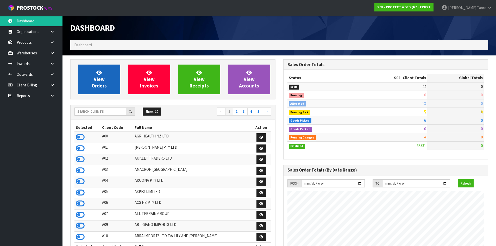
scroll to position [394, 213]
